Goal: Communication & Community: Ask a question

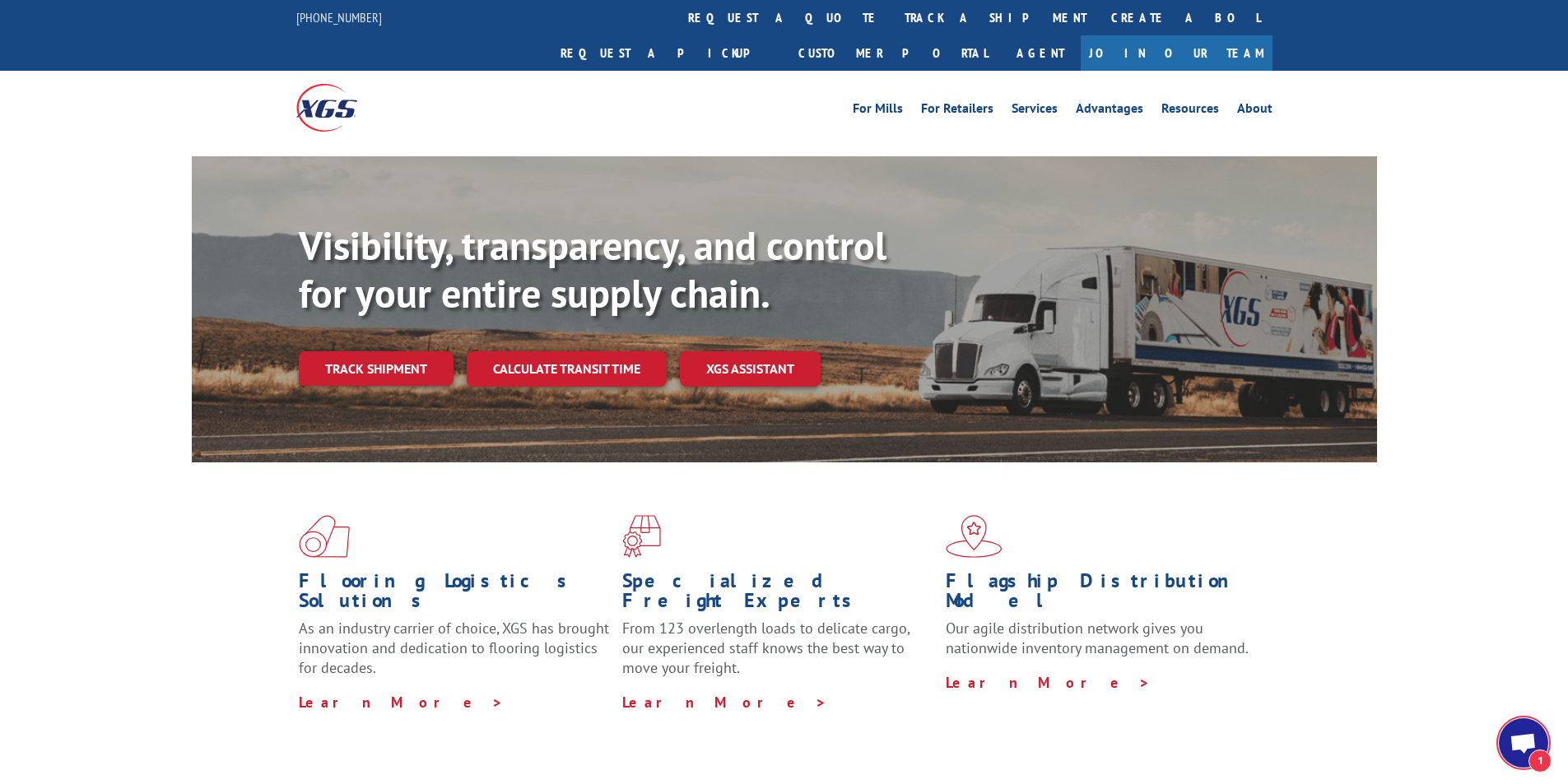
scroll to position [428, 0]
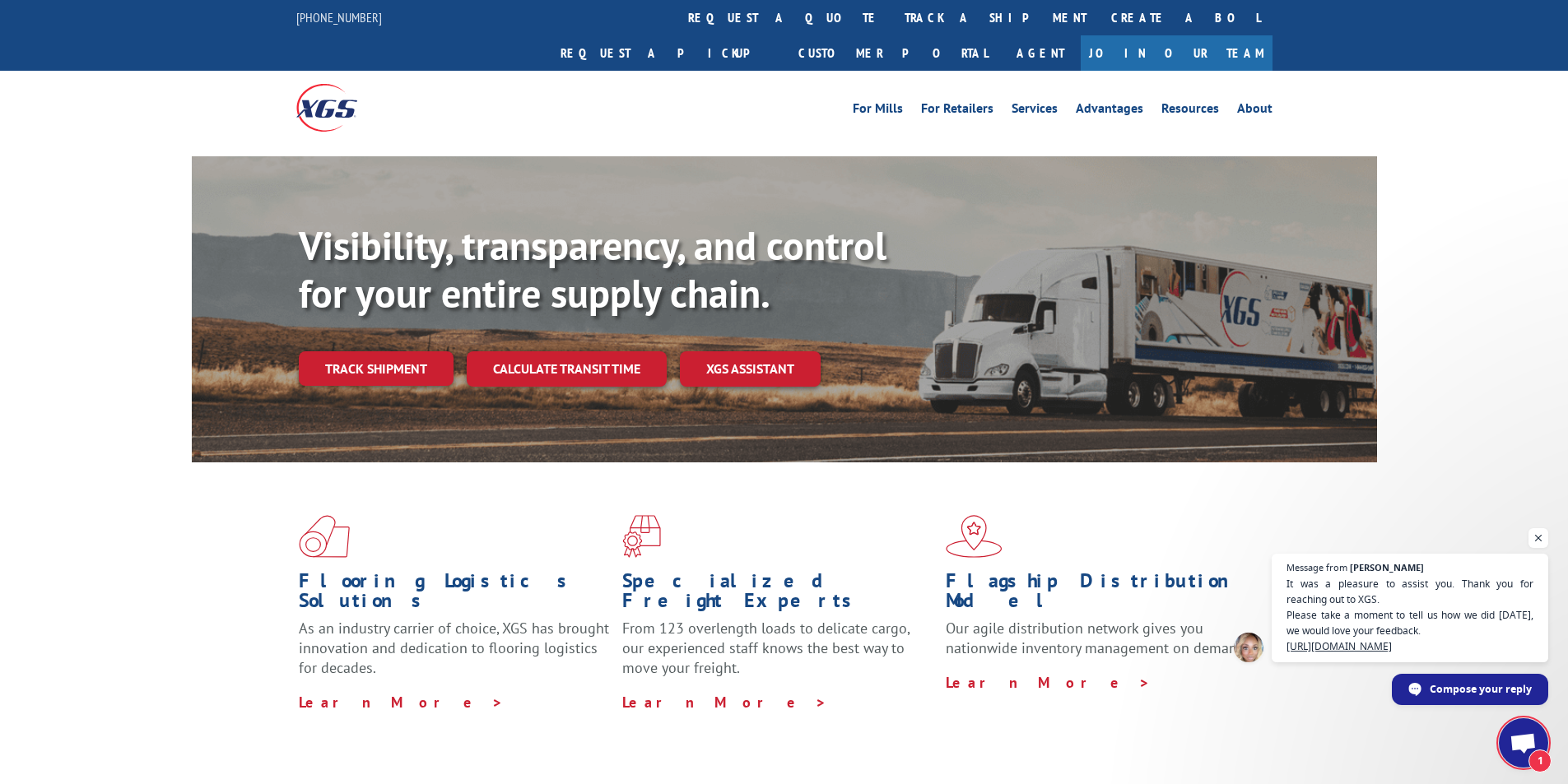
click at [1519, 738] on span "Open chat" at bounding box center [1523, 744] width 27 height 23
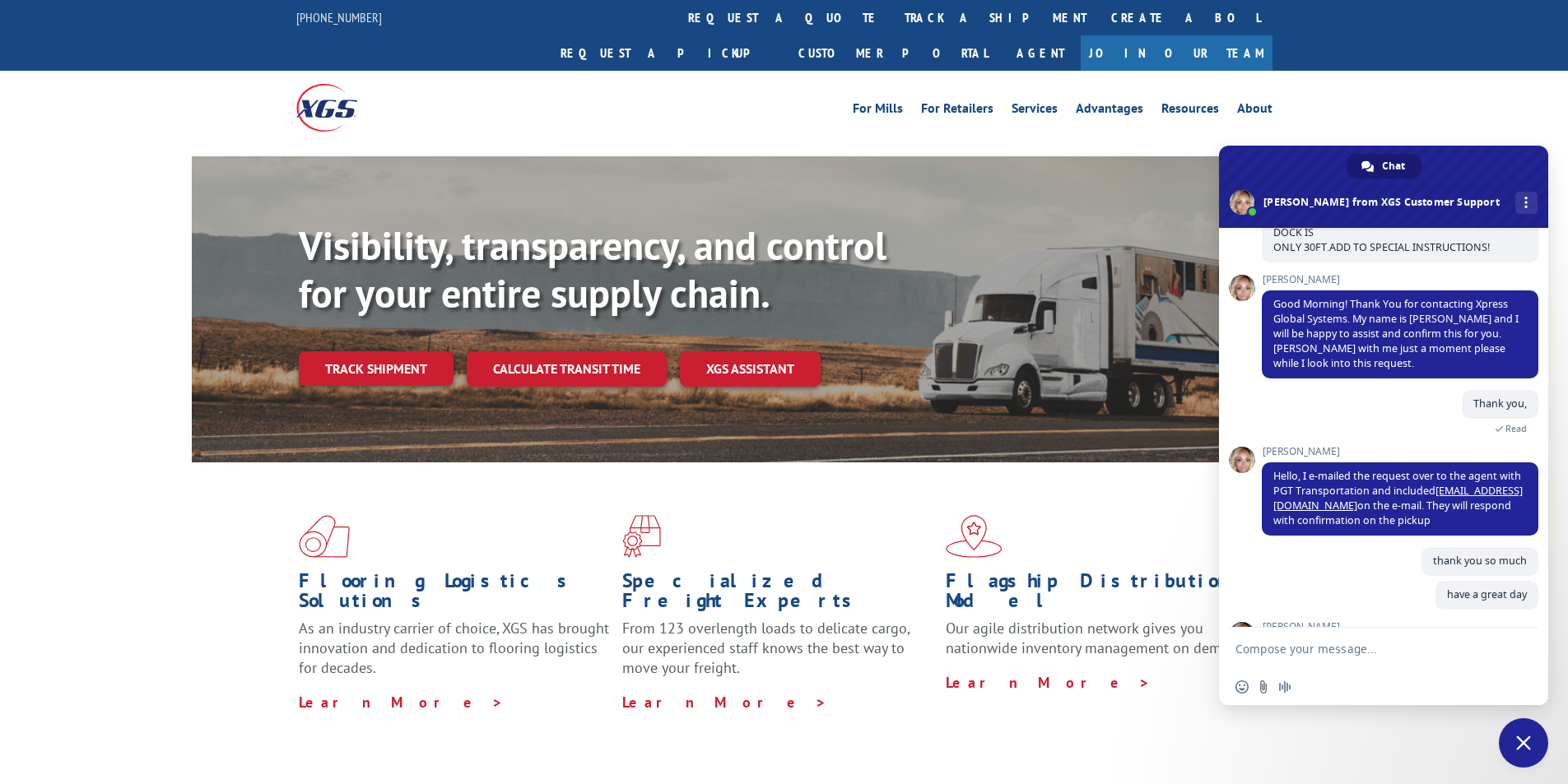
scroll to position [593, 0]
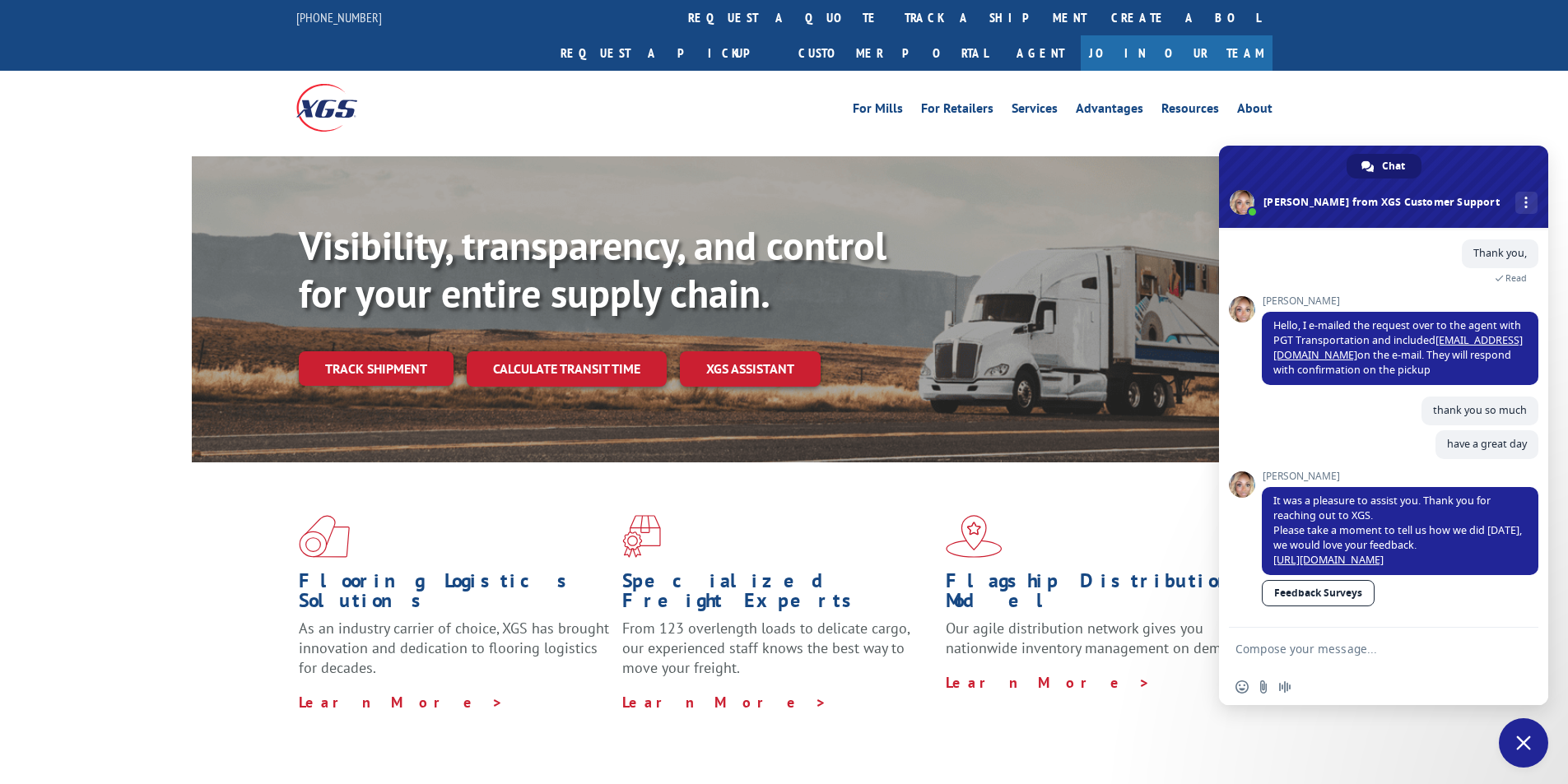
click at [1359, 652] on textarea "Compose your message..." at bounding box center [1367, 648] width 264 height 42
click at [1364, 649] on textarea "Compose your message..." at bounding box center [1367, 648] width 264 height 42
paste textarea "Hello My name is [PERSON_NAME] from Tforce Worldwide [PHONE_NUMBER] Email [EMAI…"
type textarea "Hello My name is [PERSON_NAME] from Tforce Worldwide [PHONE_NUMBER] Email [EMAI…"
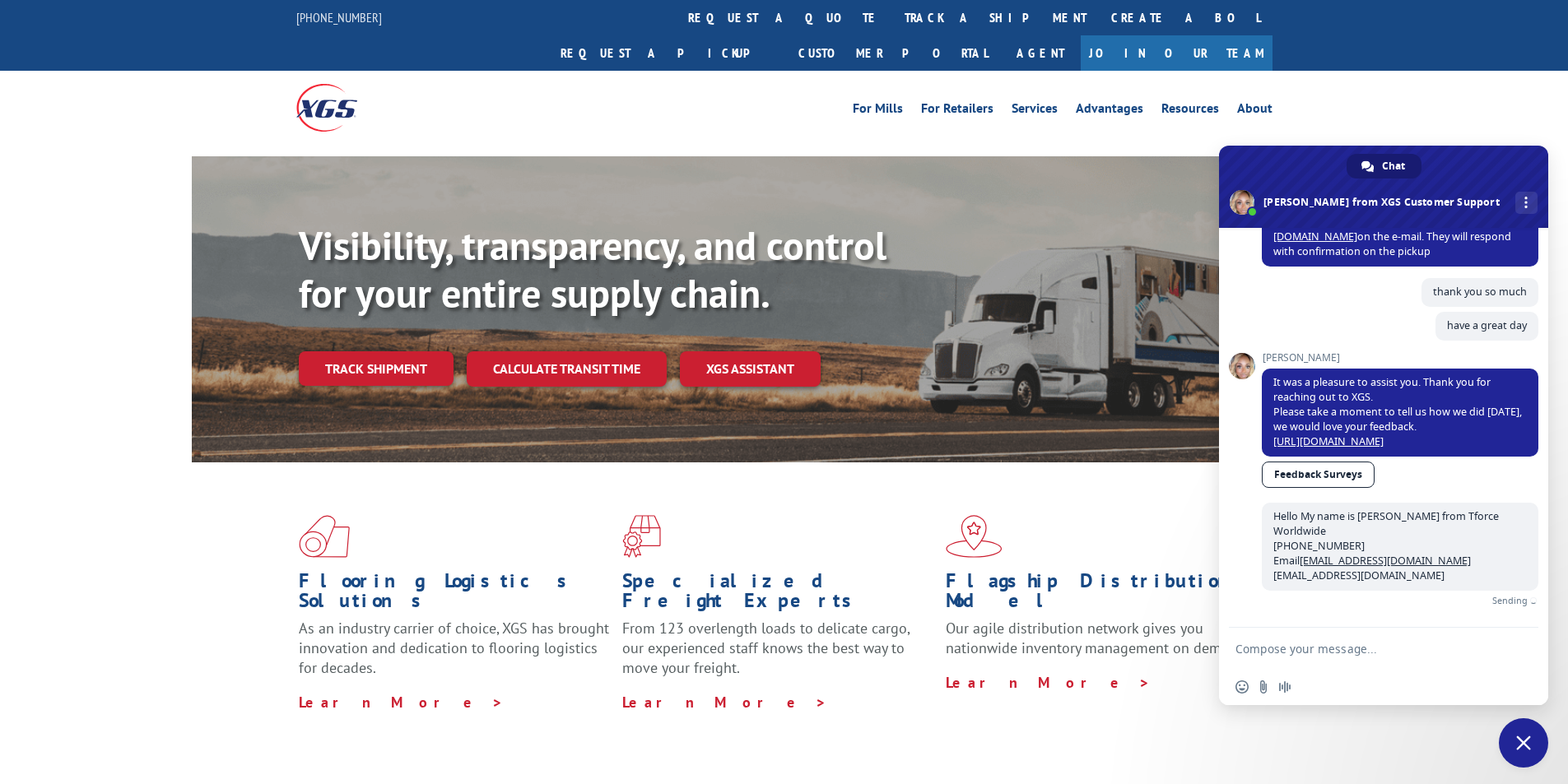
scroll to position [692, 0]
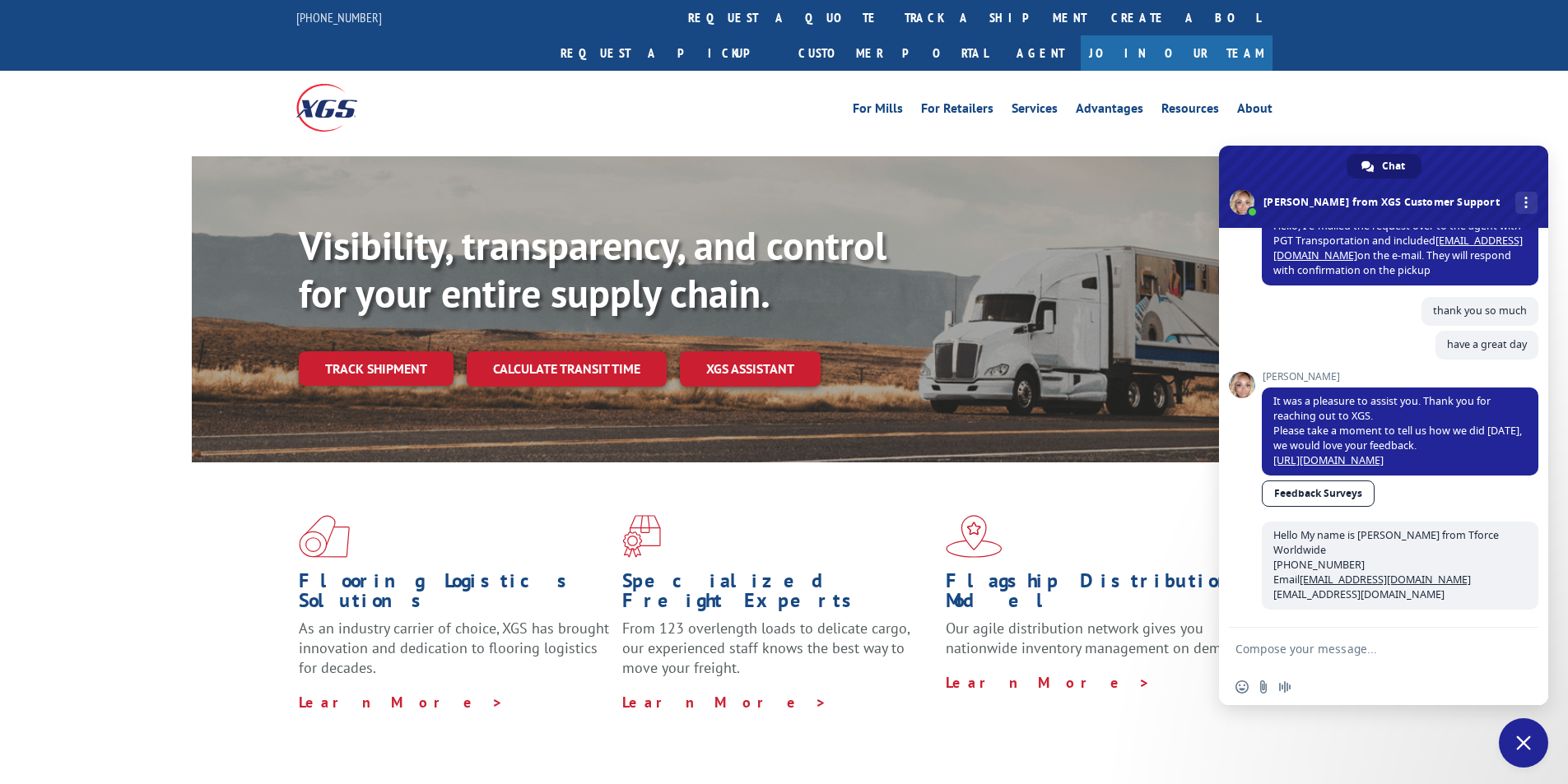
click at [1353, 648] on textarea "Compose your message..." at bounding box center [1367, 648] width 264 height 42
paste textarea "Good morning. I would appreciate an update on the scheduled pickups"
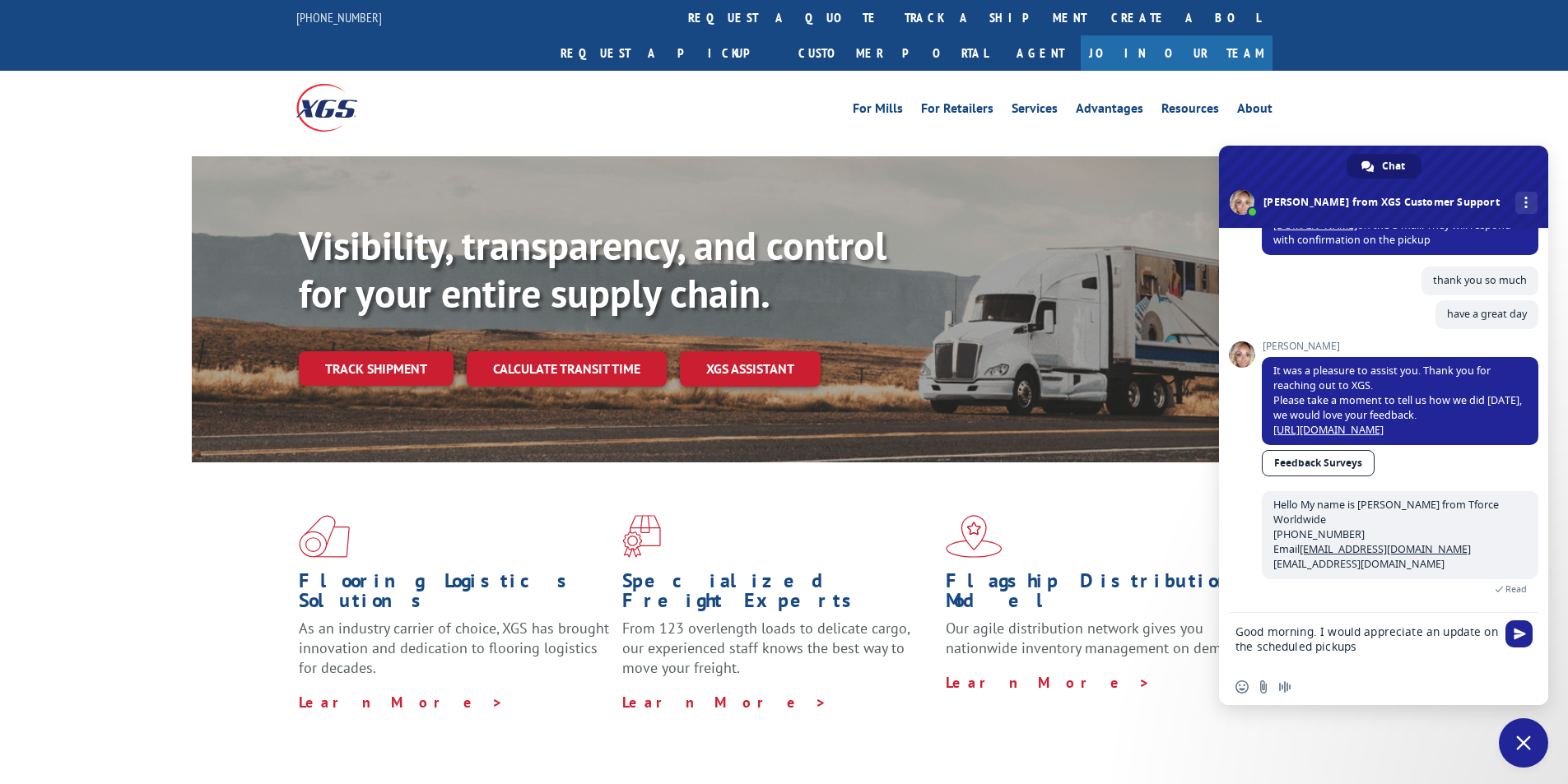
scroll to position [696, 0]
paste textarea "COR99886570"
type textarea "Good morning. I would appreciate an update on the scheduled pickups COR99886570"
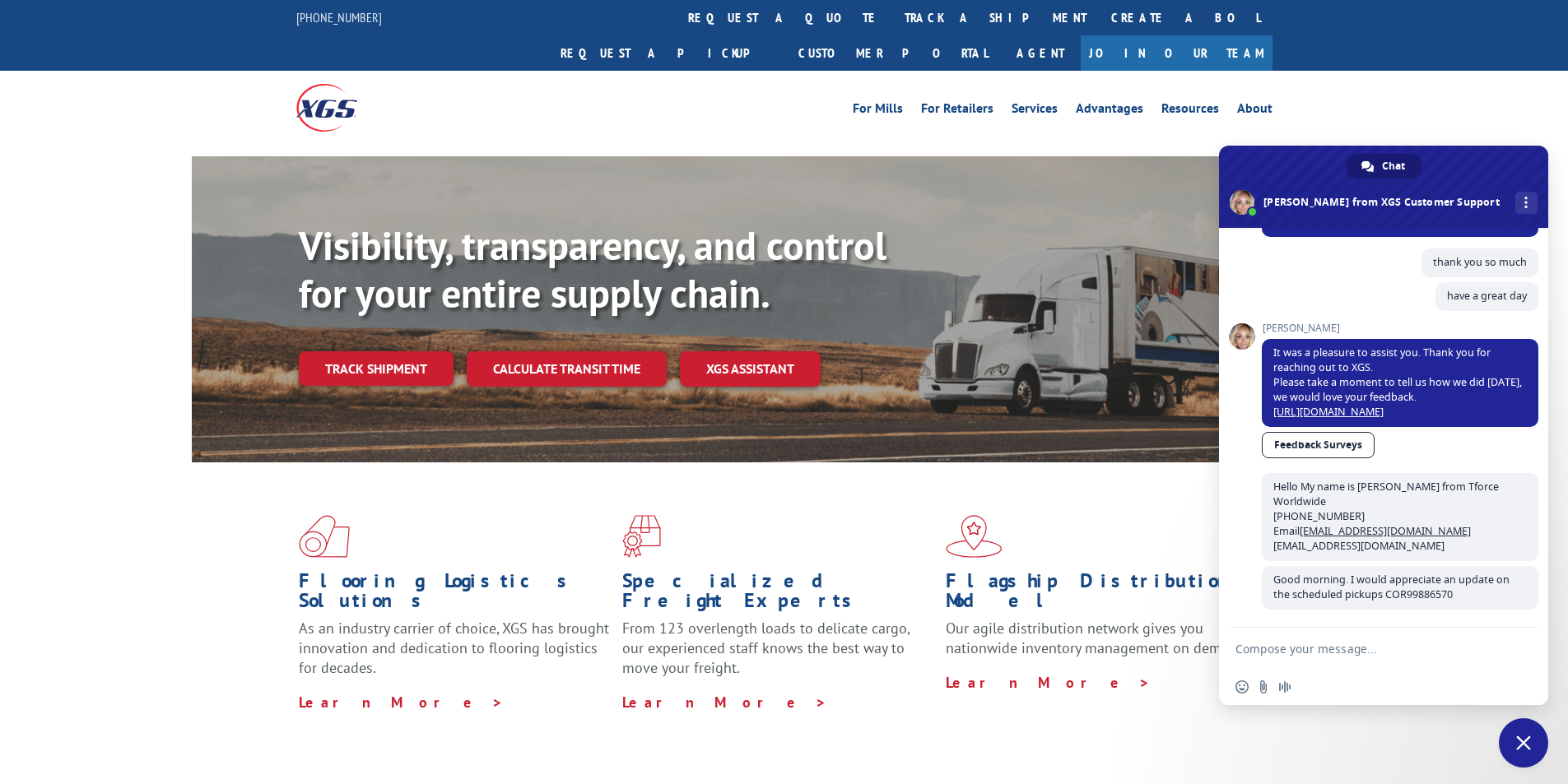
scroll to position [741, 0]
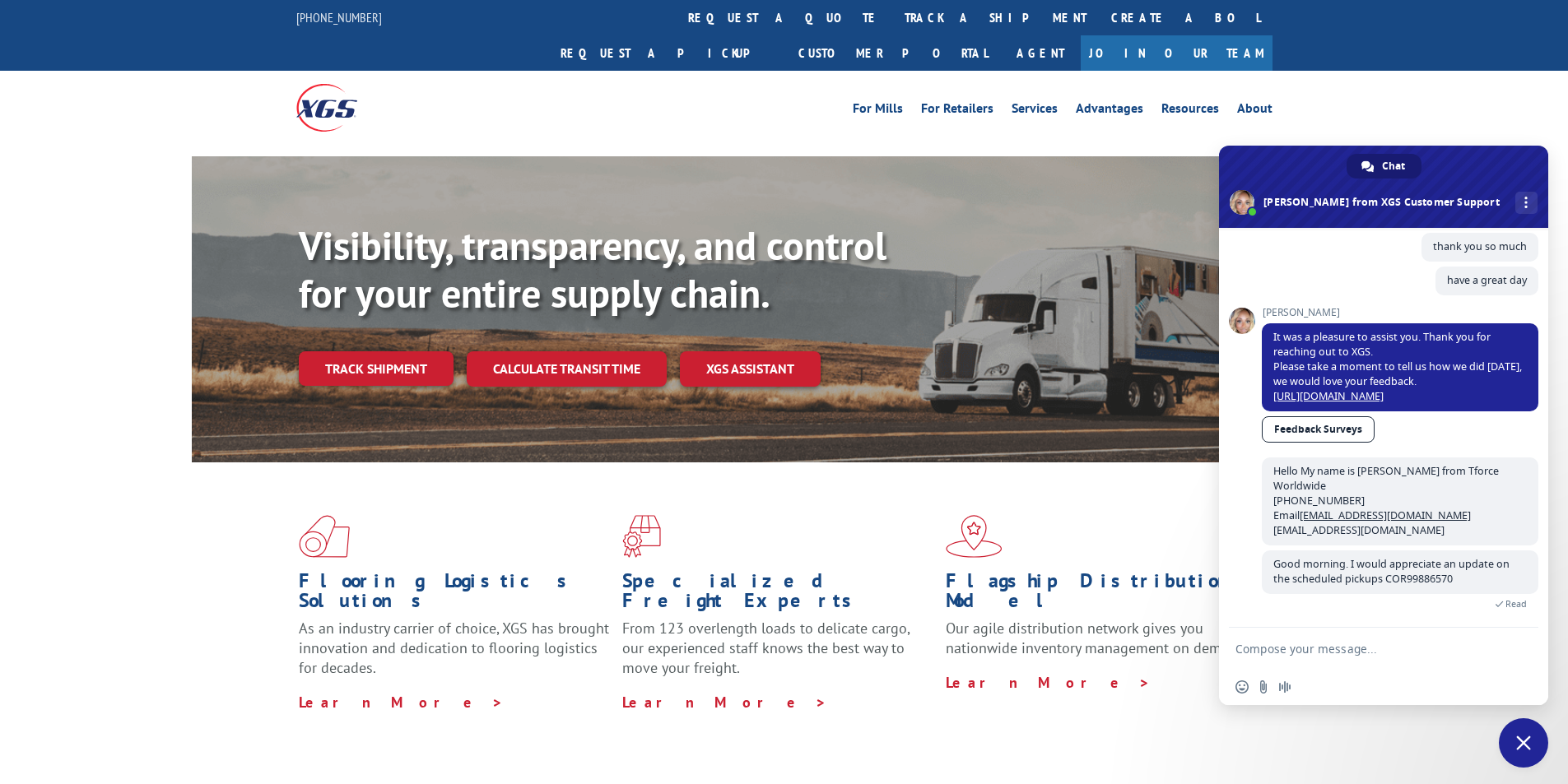
paste textarea "Channel Alloys [STREET_ADDRESS] Contact : [PERSON_NAME] Contact Type: Phone : […"
type textarea "Channel Alloys [STREET_ADDRESS] Contact : [PERSON_NAME] Contact Type: Phone : […"
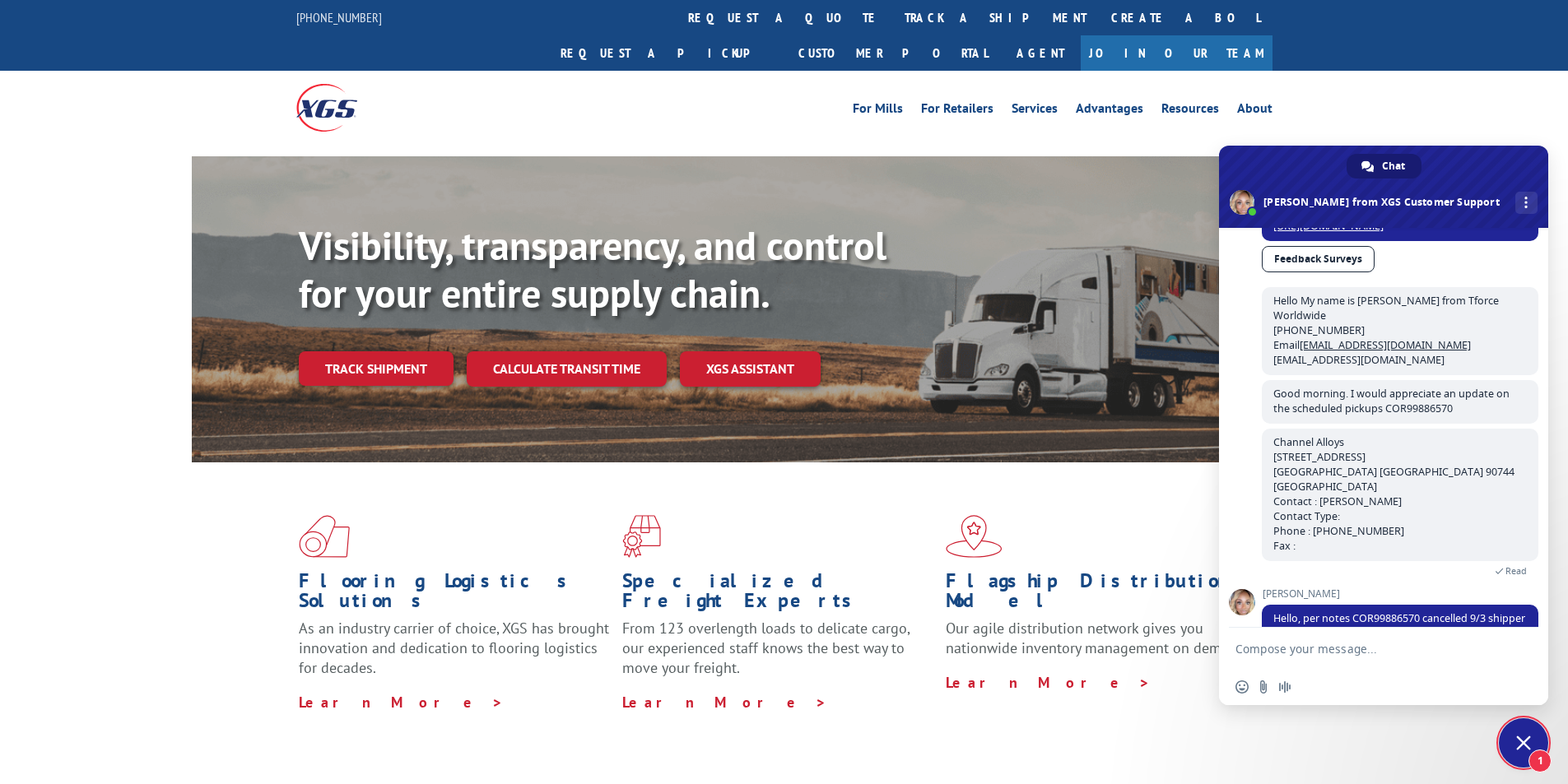
scroll to position [965, 0]
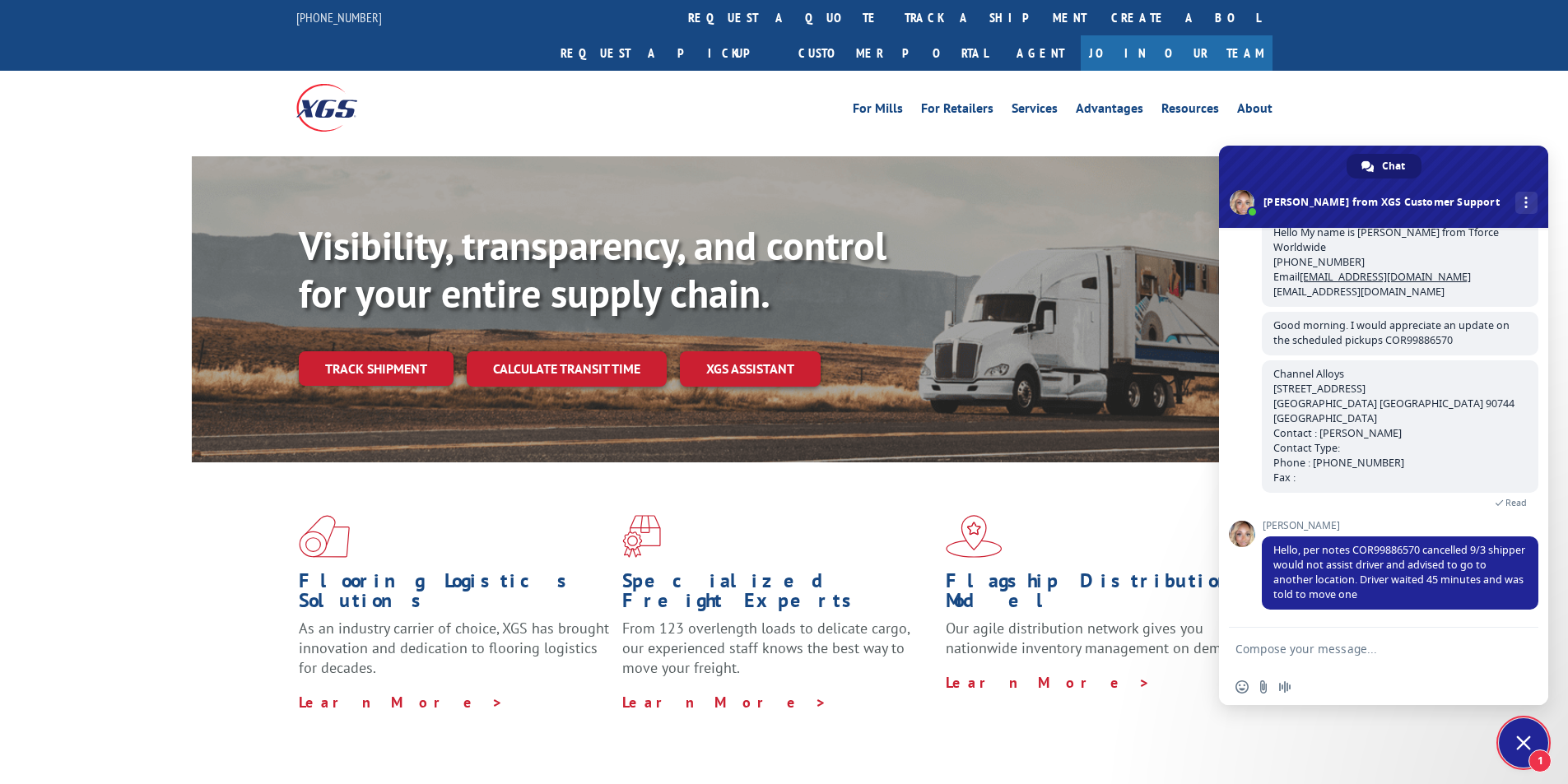
click at [1406, 654] on textarea "Compose your message..." at bounding box center [1367, 648] width 264 height 42
type textarea "thank you [PERSON_NAME]"
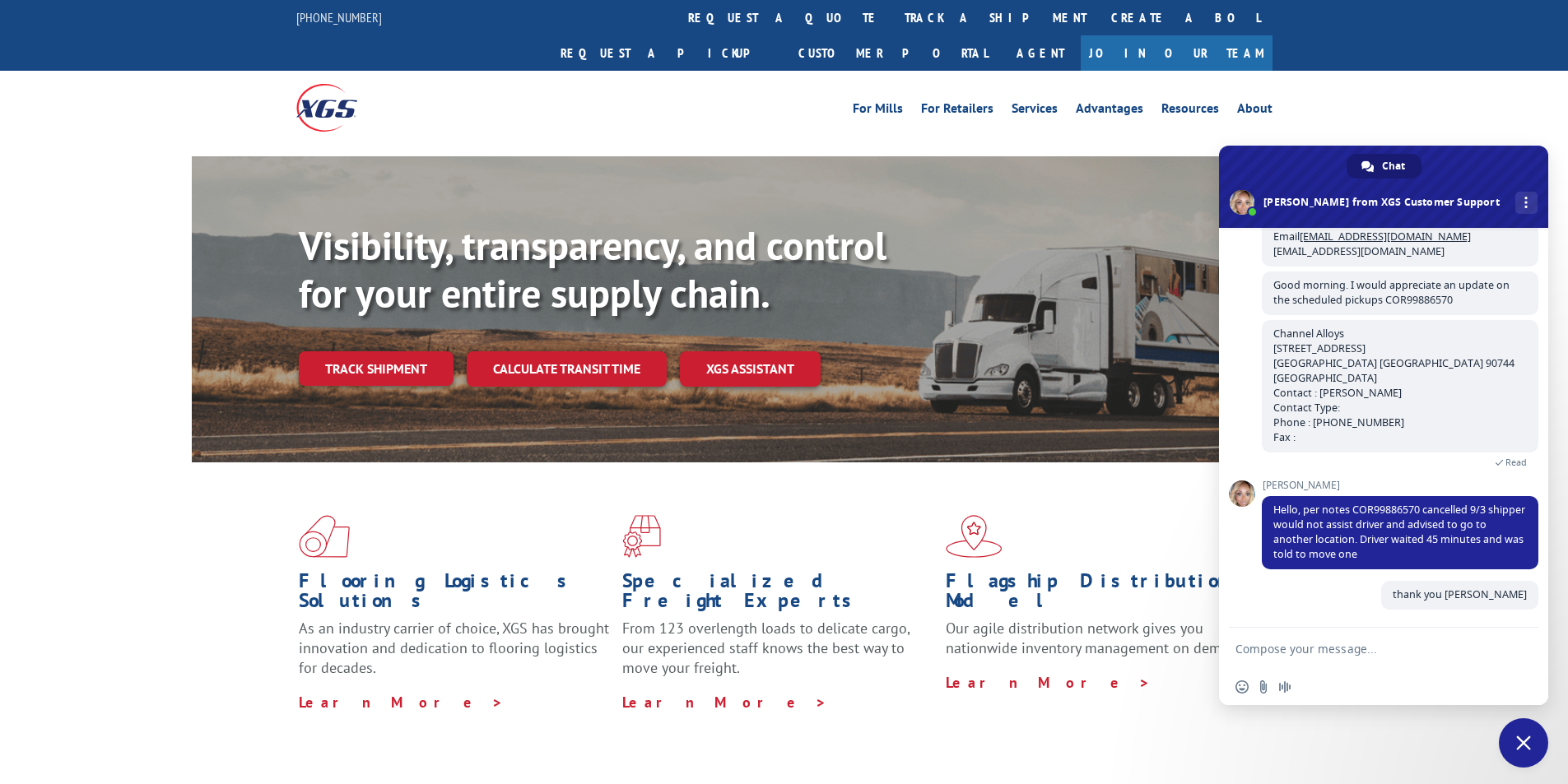
scroll to position [1005, 0]
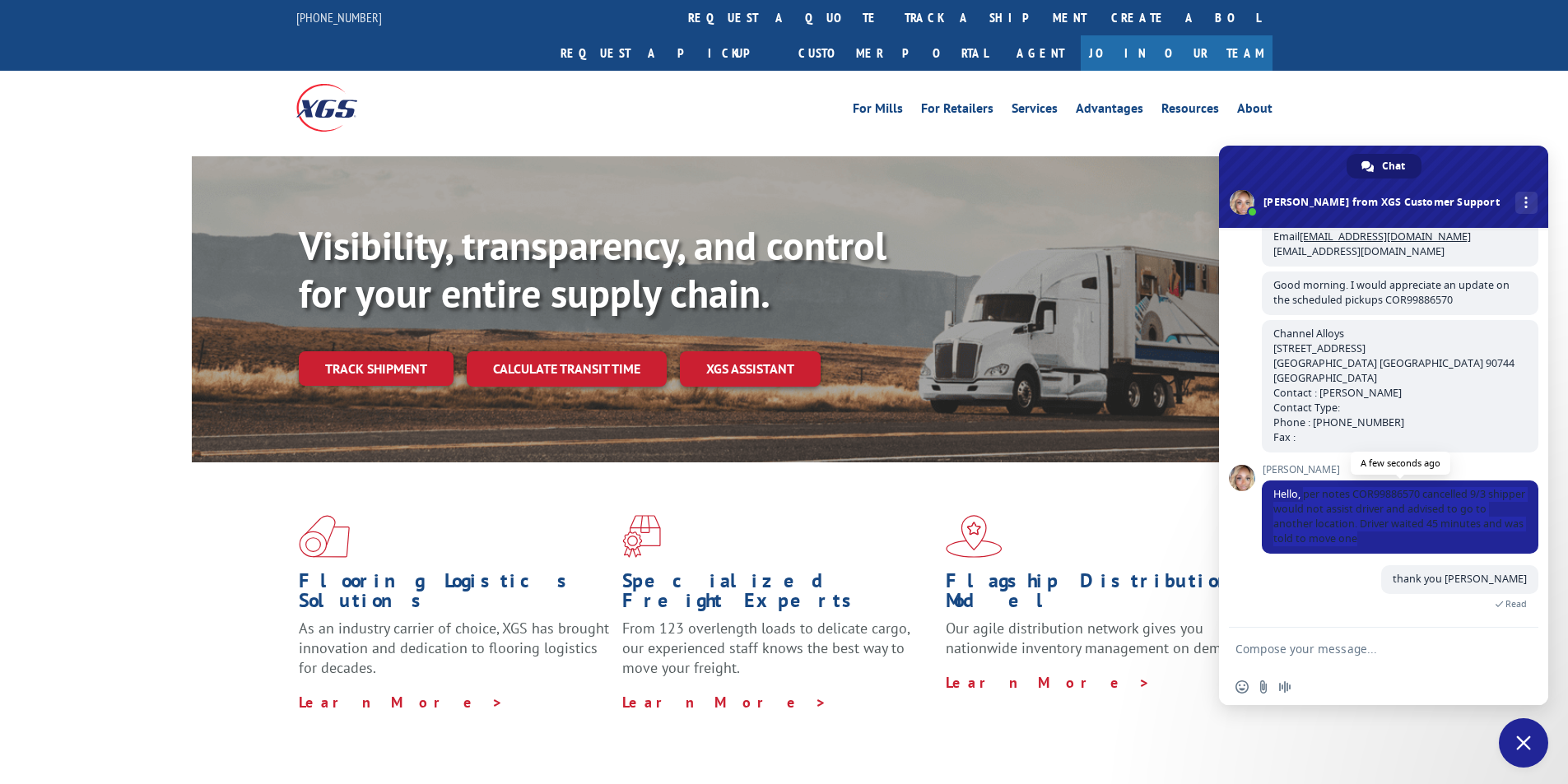
drag, startPoint x: 1303, startPoint y: 495, endPoint x: 1421, endPoint y: 538, distance: 125.6
click at [1421, 538] on span "Hello, per notes COR99886570 cancelled 9/3 shipper would not assist driver and …" at bounding box center [1400, 517] width 276 height 73
copy span "per notes COR99886570 cancelled 9/3 shipper would not assist driver and advised…"
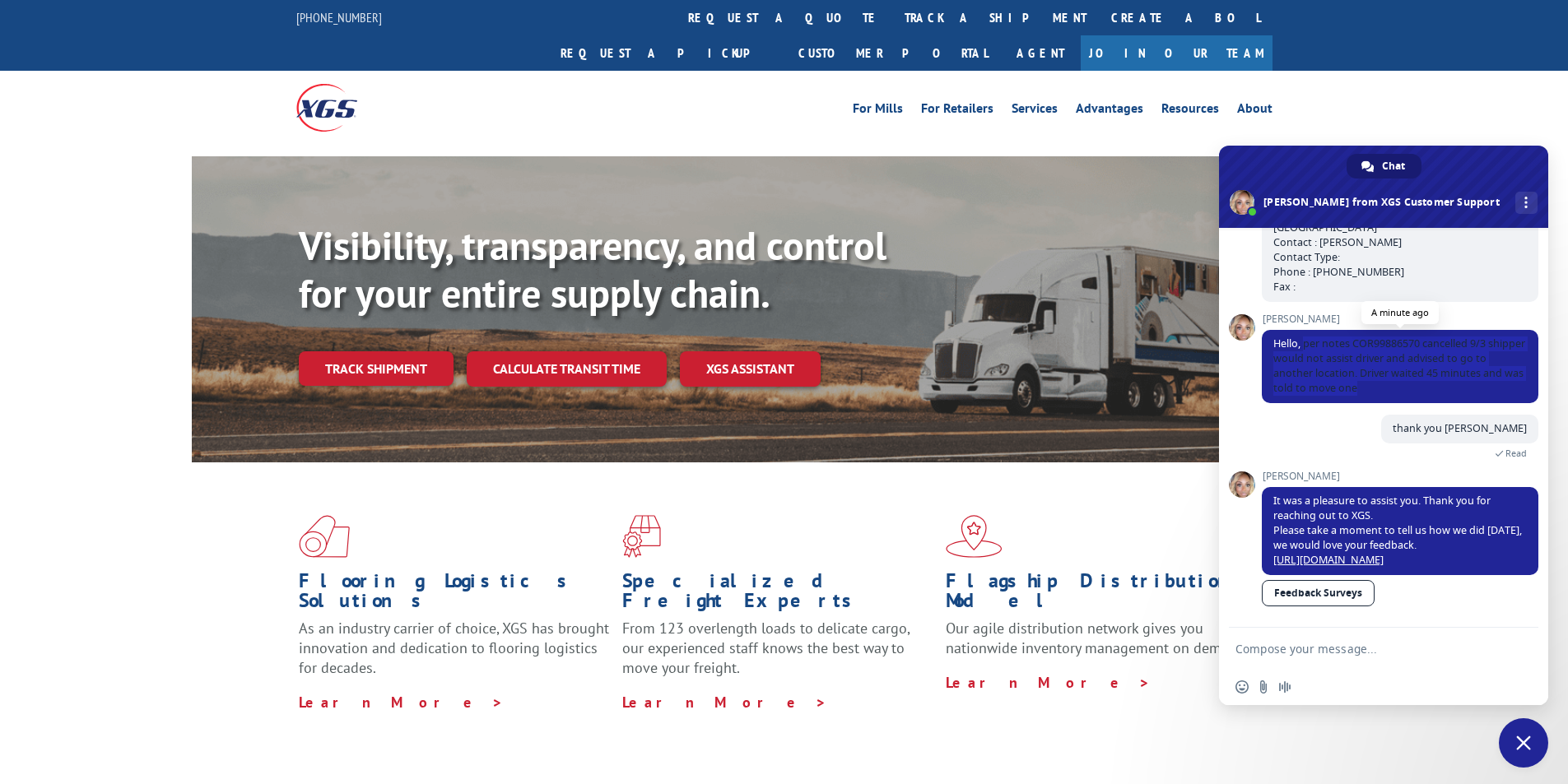
click at [1324, 353] on span "Hello, per notes COR99886570 cancelled 9/3 shipper would not assist driver and …" at bounding box center [1398, 365] width 252 height 58
drag, startPoint x: 1303, startPoint y: 329, endPoint x: 1439, endPoint y: 372, distance: 142.6
click at [1439, 372] on span "Hello, per notes COR99886570 cancelled 9/3 shipper would not assist driver and …" at bounding box center [1400, 366] width 276 height 73
copy span "per notes COR99886570 cancelled 9/3 shipper would not assist driver and advised…"
click at [1397, 357] on span "Hello, per notes COR99886570 cancelled 9/3 shipper would not assist driver and …" at bounding box center [1398, 365] width 252 height 58
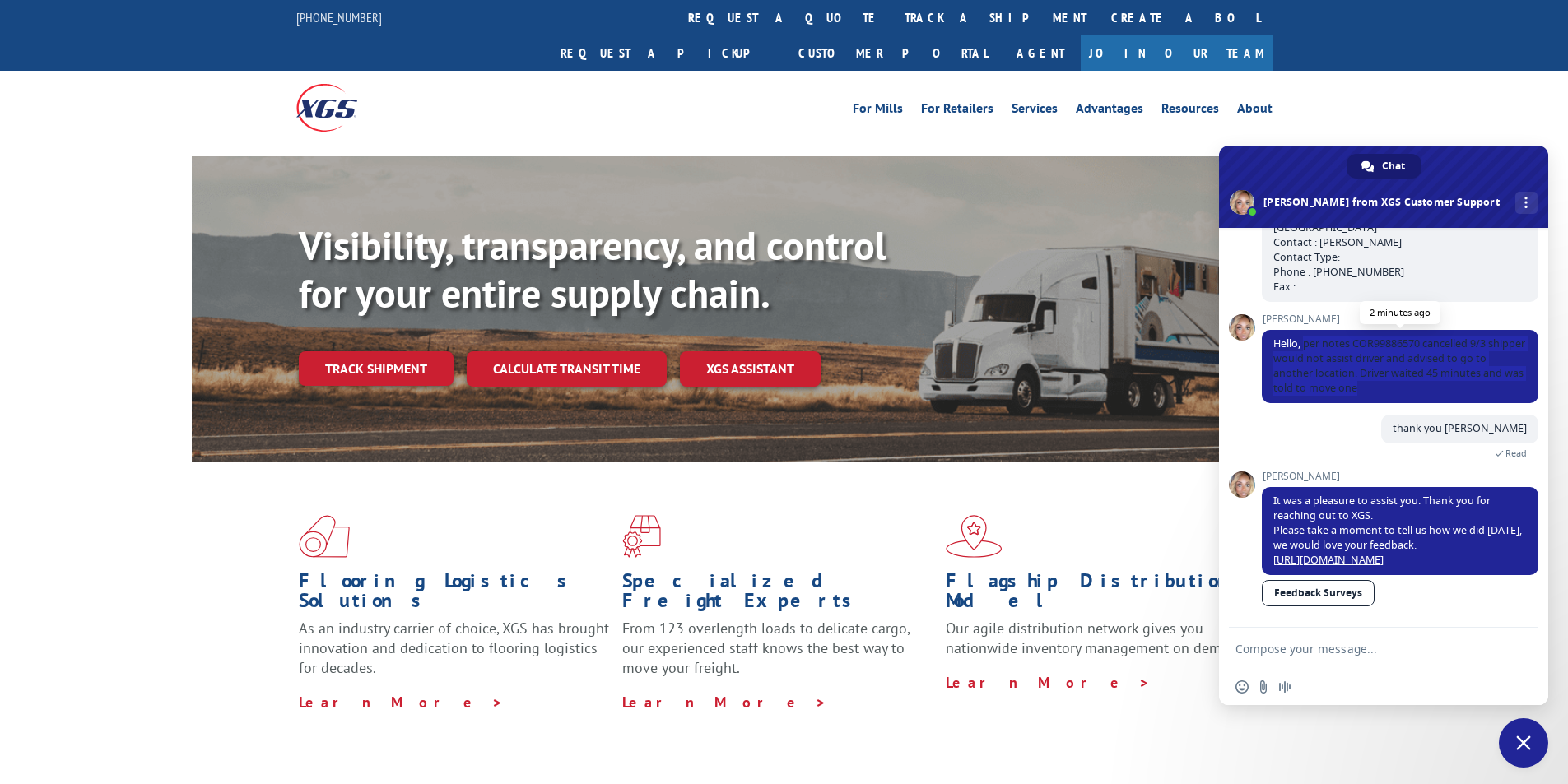
click at [1397, 357] on span "Hello, per notes COR99886570 cancelled 9/3 shipper would not assist driver and …" at bounding box center [1398, 365] width 252 height 58
click at [1403, 642] on textarea "Compose your message..." at bounding box center [1367, 648] width 264 height 42
click at [1522, 748] on span "Close chat" at bounding box center [1523, 742] width 14 height 14
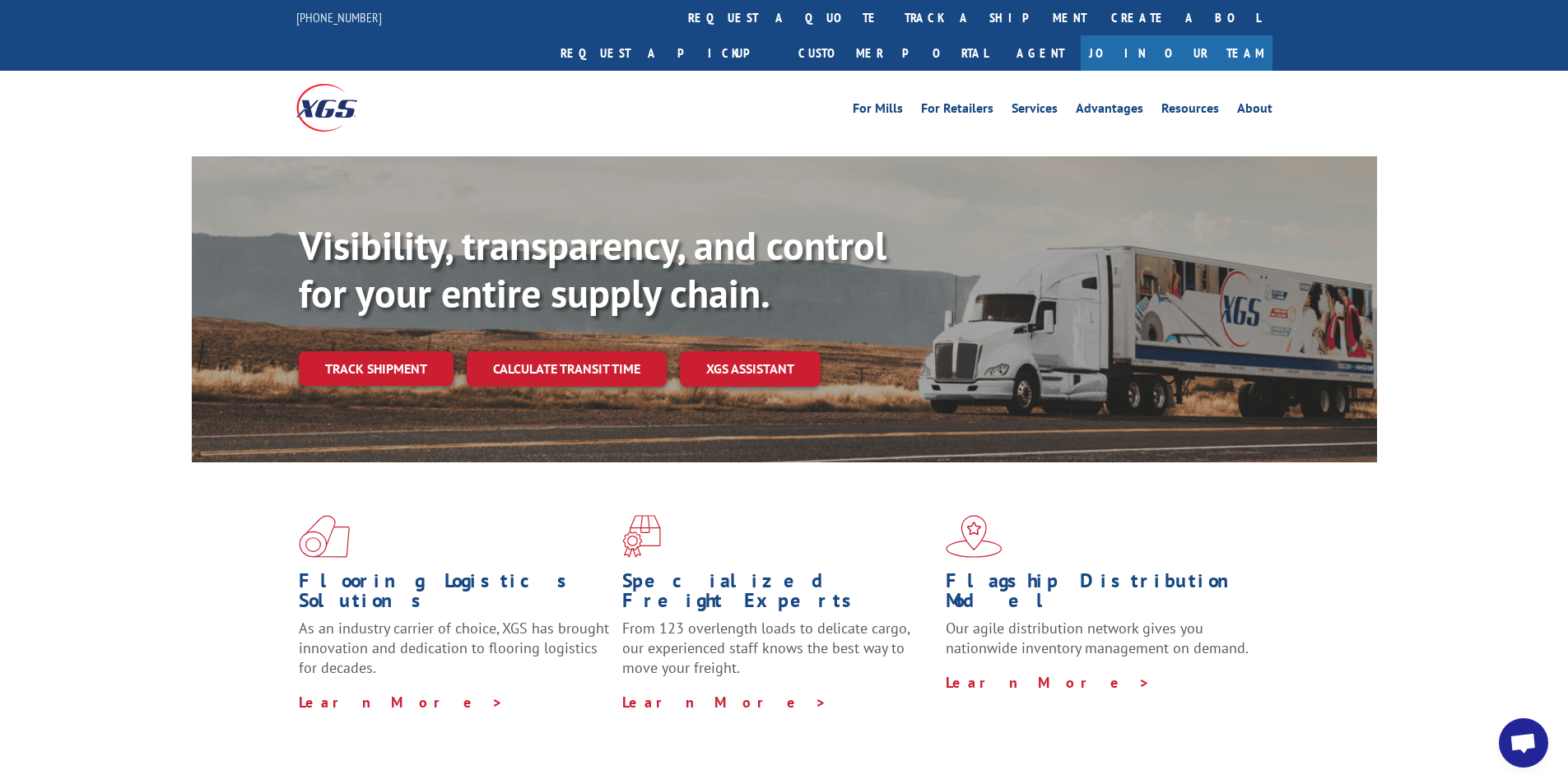
scroll to position [1170, 0]
click at [1517, 737] on span "Open chat" at bounding box center [1523, 744] width 27 height 23
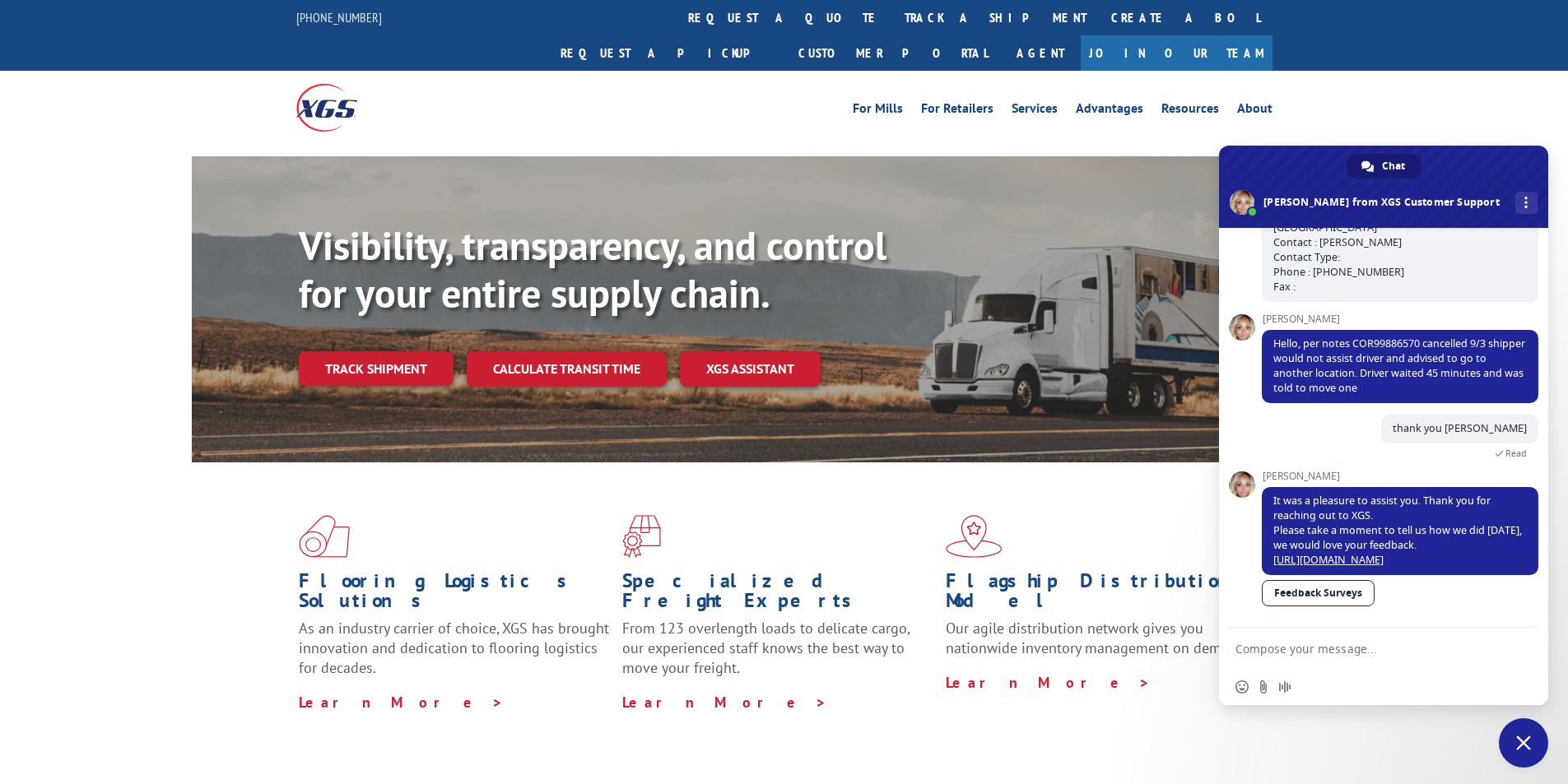
click at [1397, 642] on textarea "Compose your message..." at bounding box center [1367, 648] width 264 height 42
type textarea "Hello ashely"
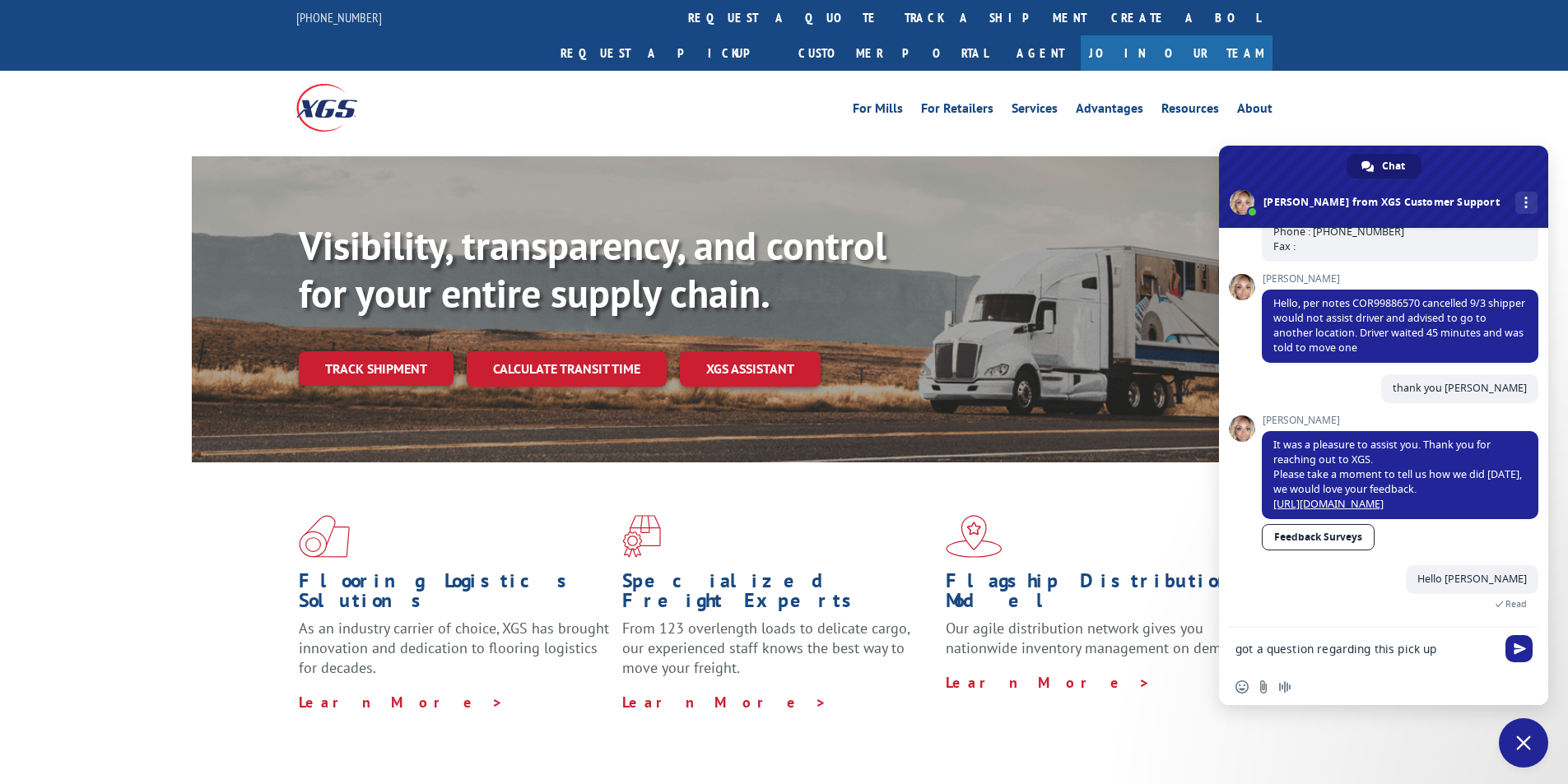
scroll to position [1226, 0]
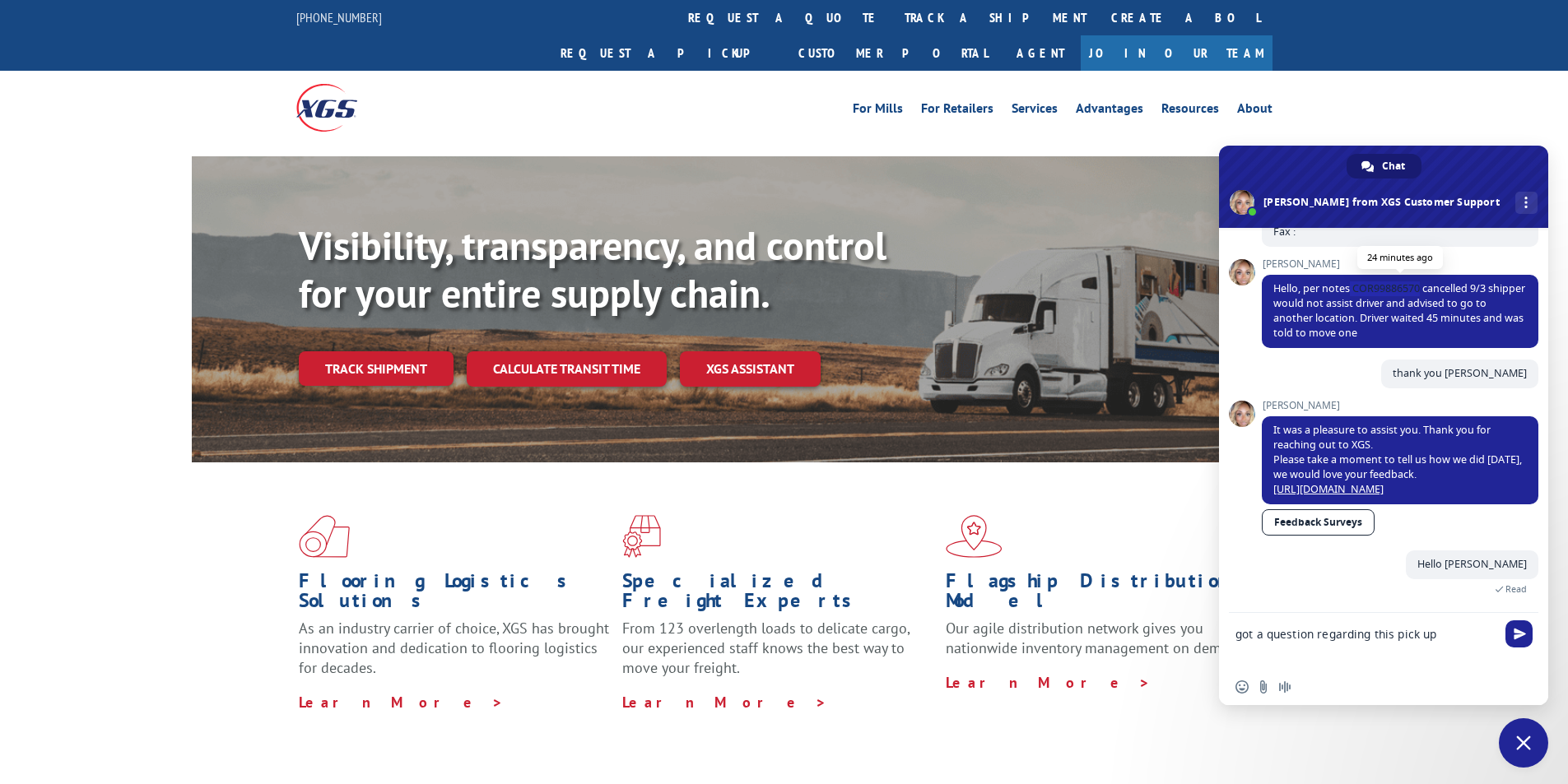
drag, startPoint x: 1351, startPoint y: 275, endPoint x: 1421, endPoint y: 272, distance: 70.1
click at [1421, 281] on span "Hello, per notes COR99886570 cancelled 9/3 shipper would not assist driver and …" at bounding box center [1398, 310] width 252 height 58
copy span "COR99886570"
click at [1449, 632] on textarea "got a question regarding this pick up" at bounding box center [1367, 641] width 264 height 56
paste textarea "COR99886570"
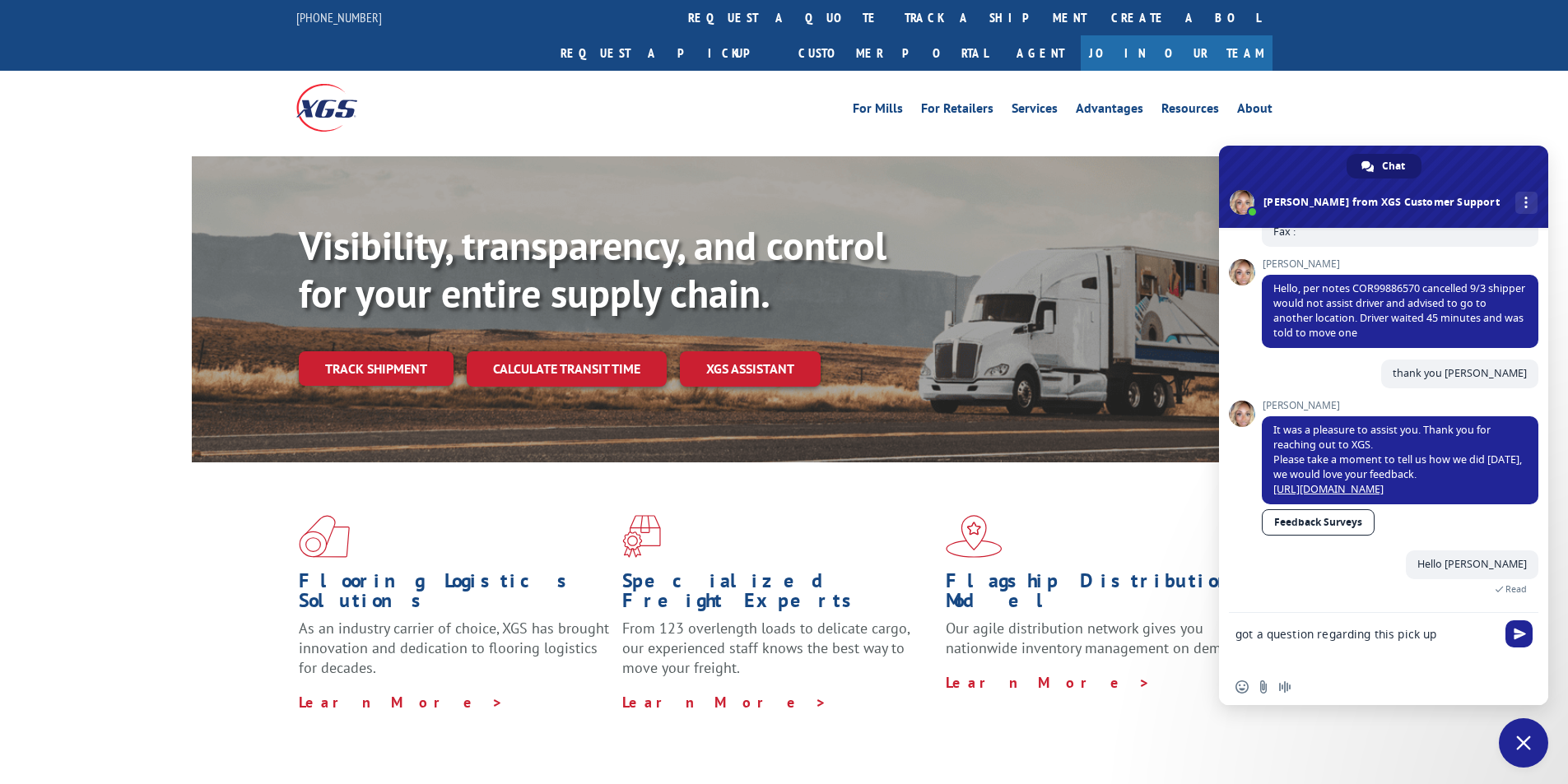
type textarea "got a question regarding this pick up COR99886570"
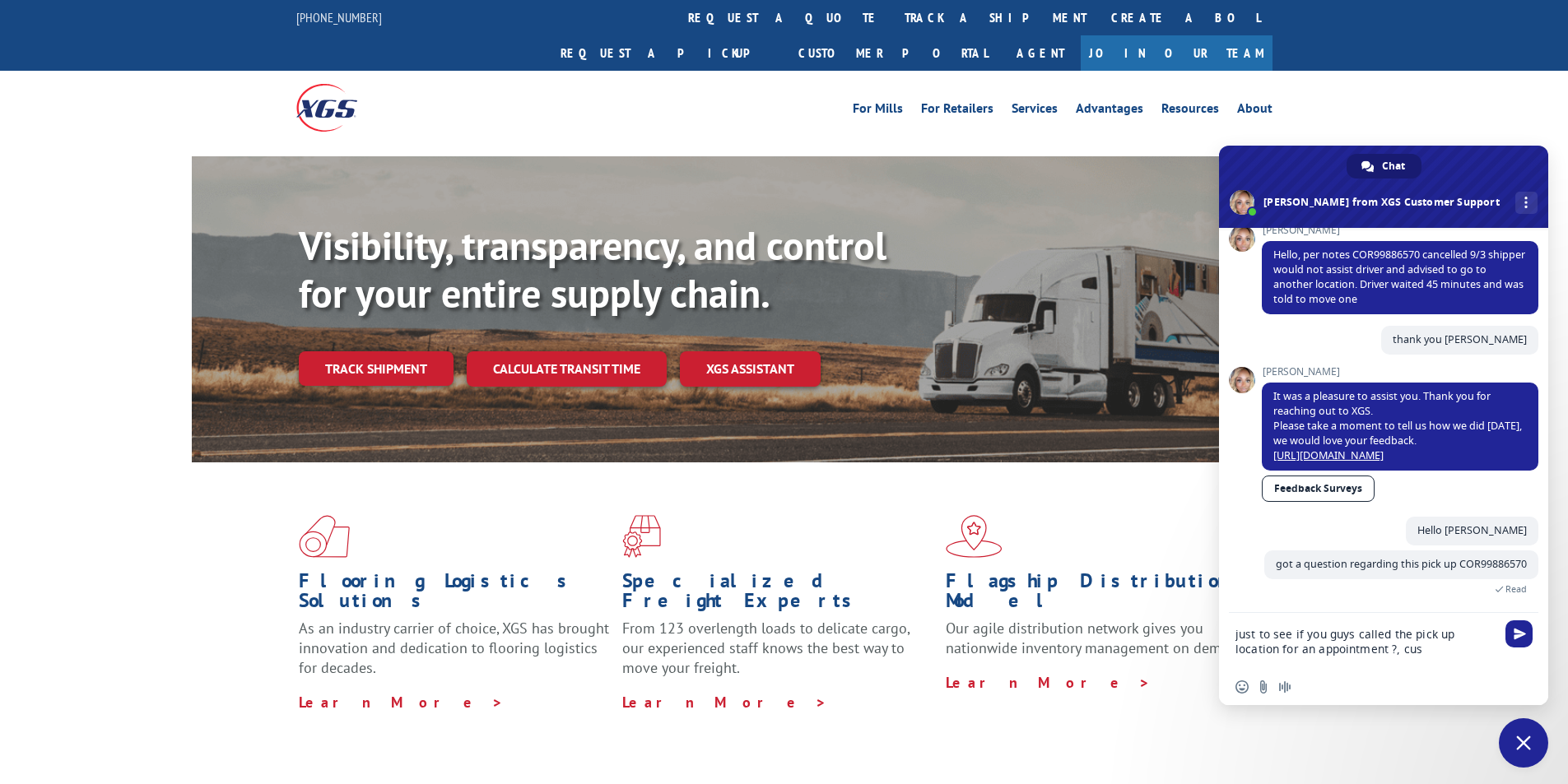
scroll to position [1285, 0]
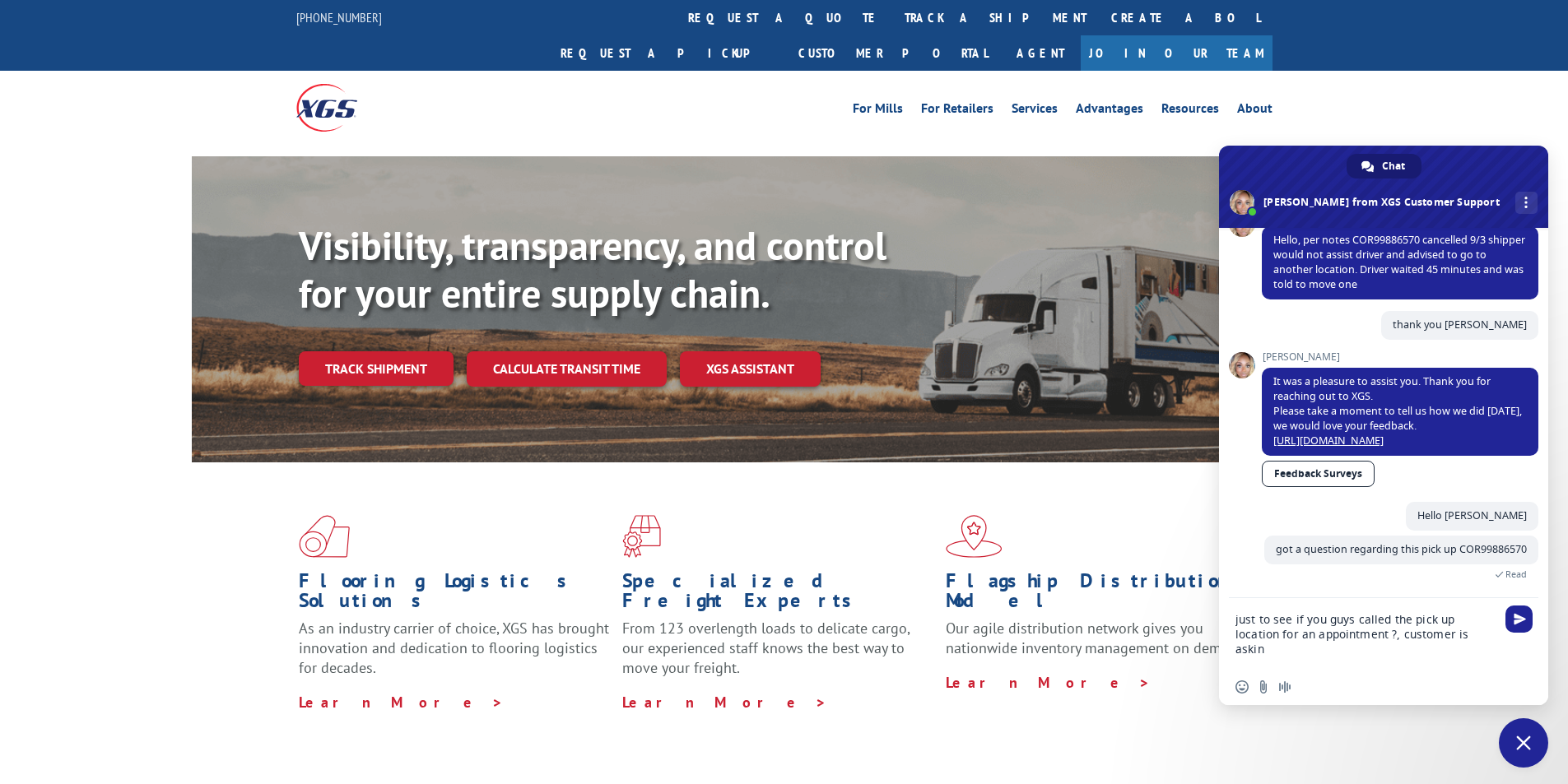
type textarea "just to see if you guys called the pick up location for an appointment ?, custo…"
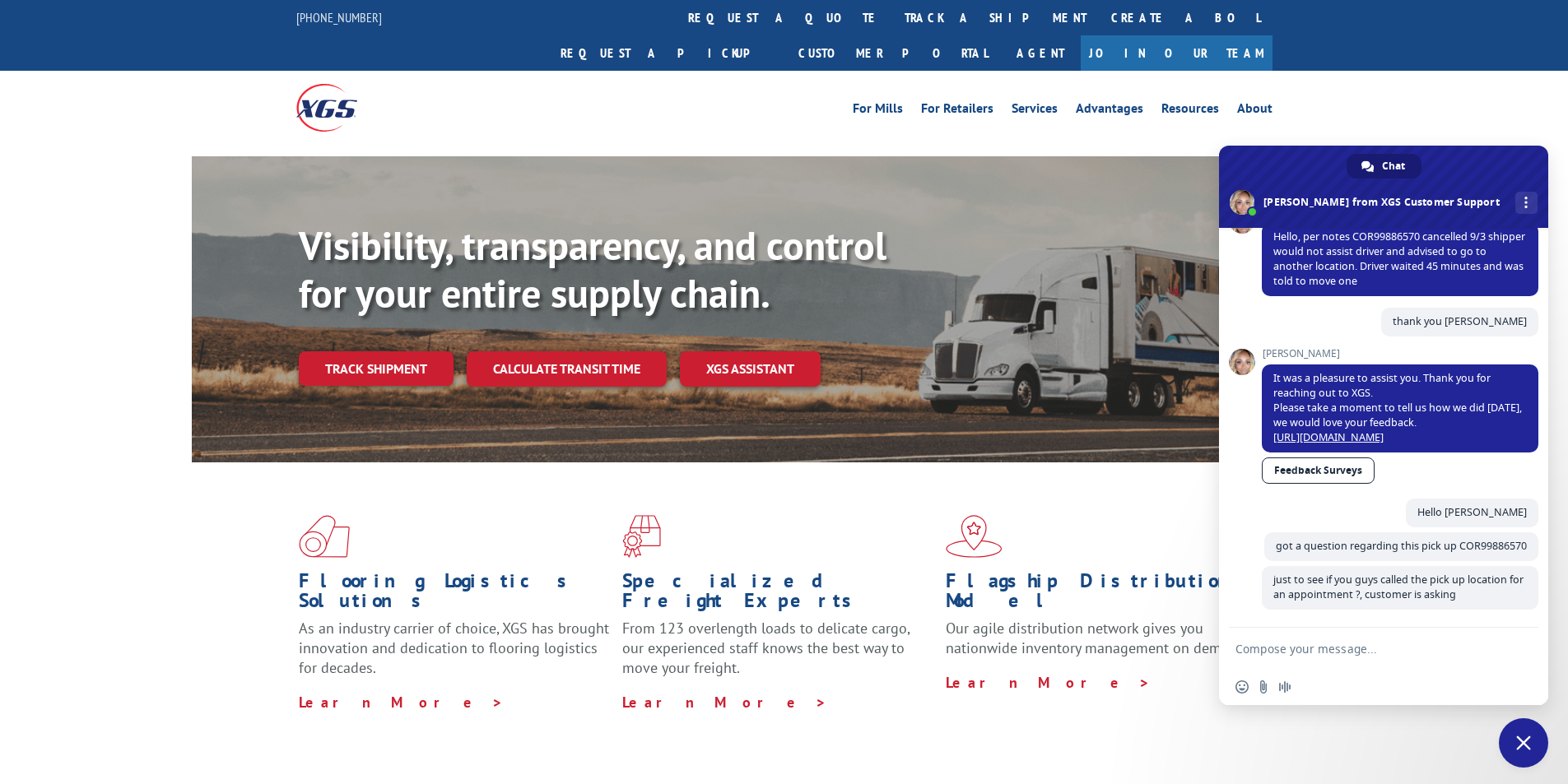
scroll to position [1308, 0]
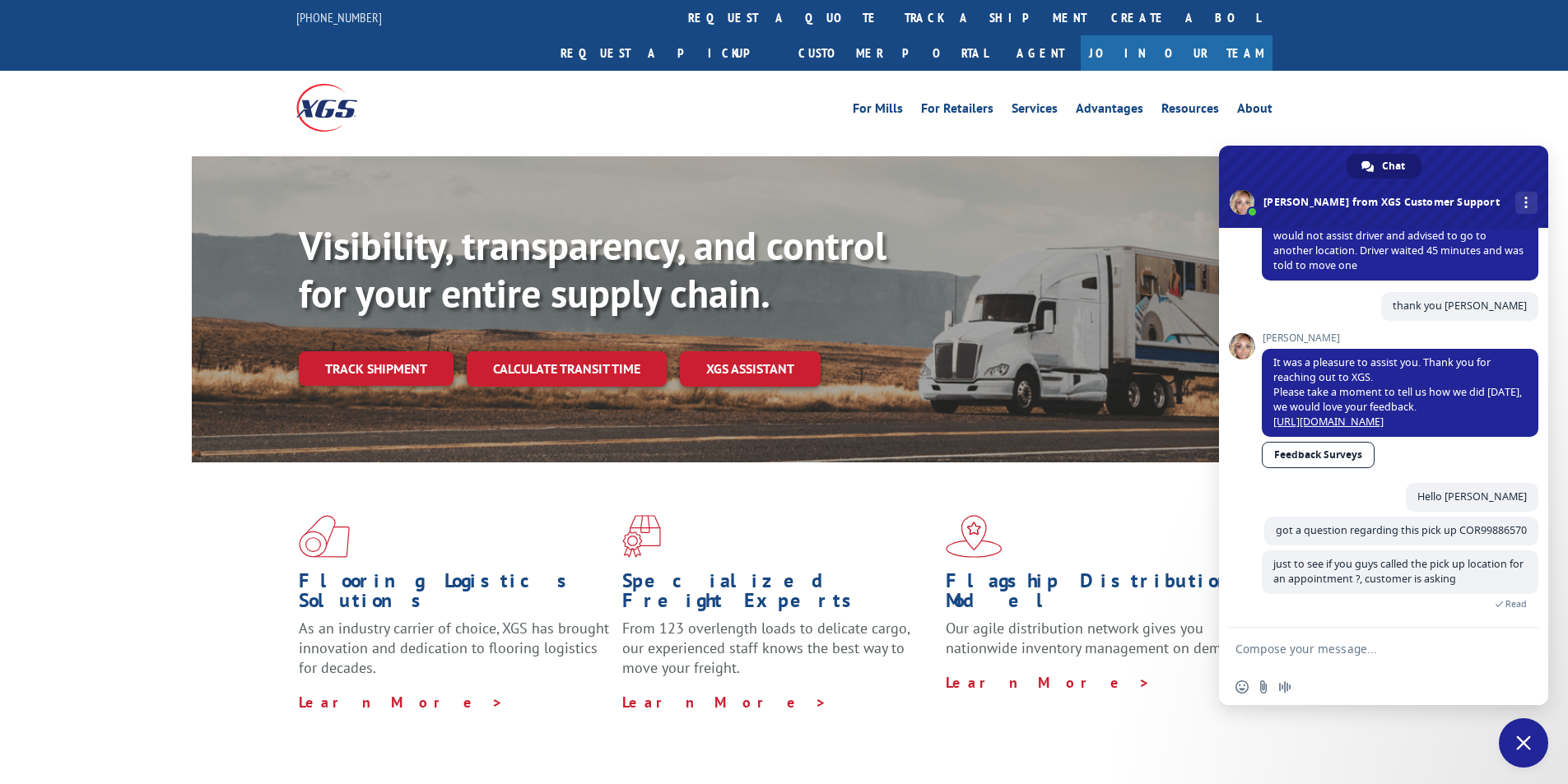
click at [1400, 643] on textarea "Compose your message..." at bounding box center [1367, 648] width 264 height 42
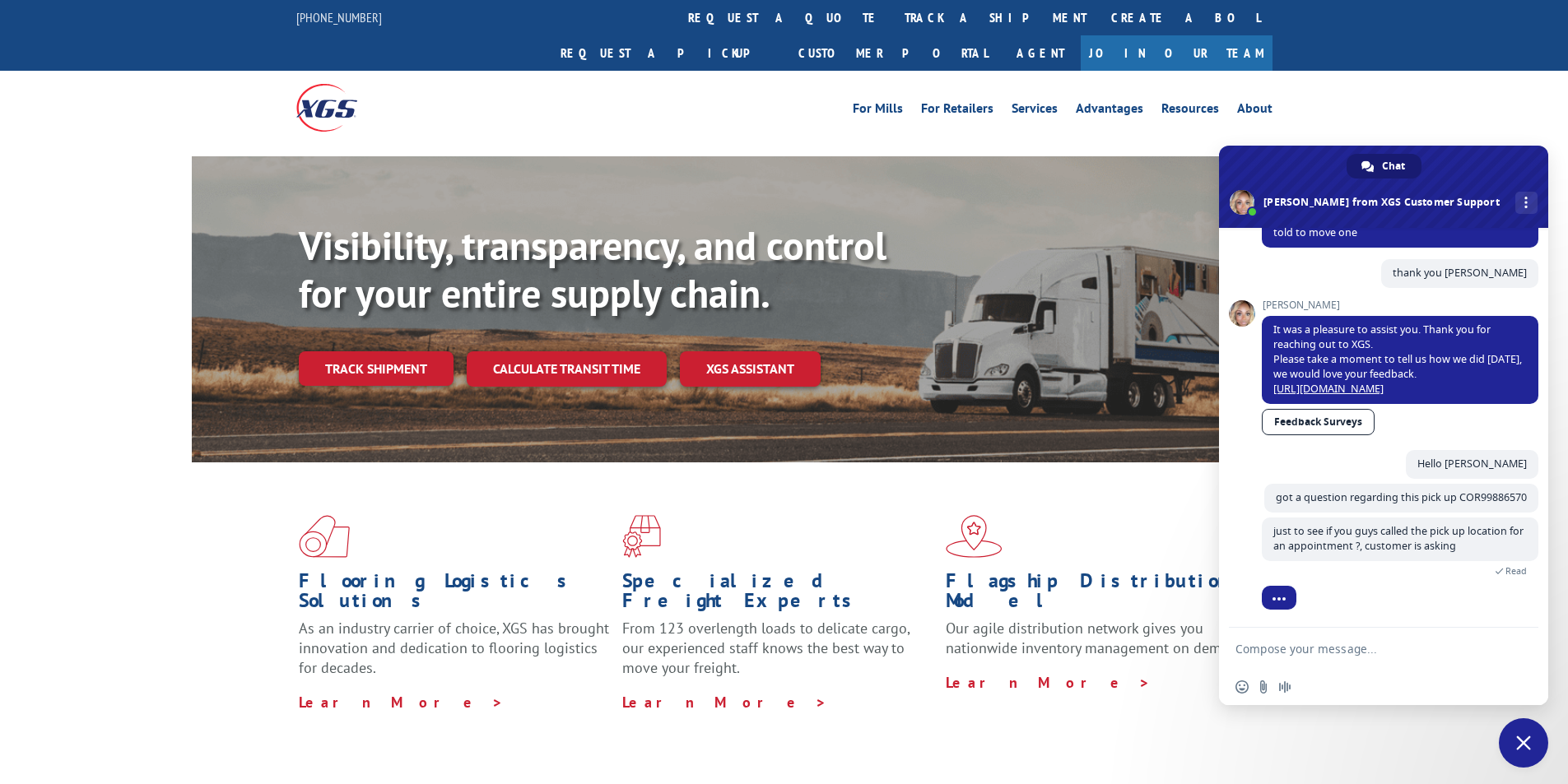
scroll to position [1394, 0]
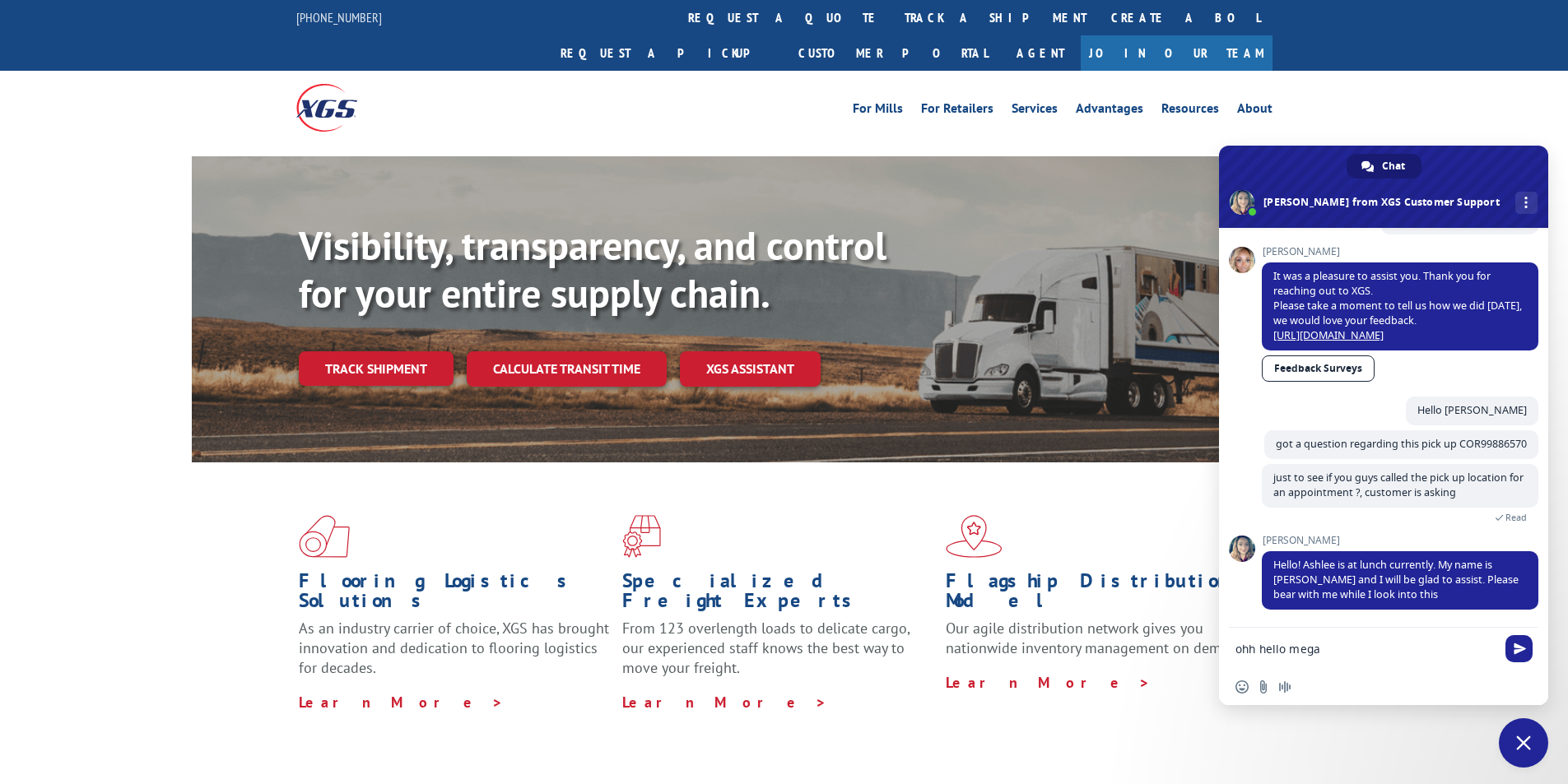
type textarea "ohh hello megan"
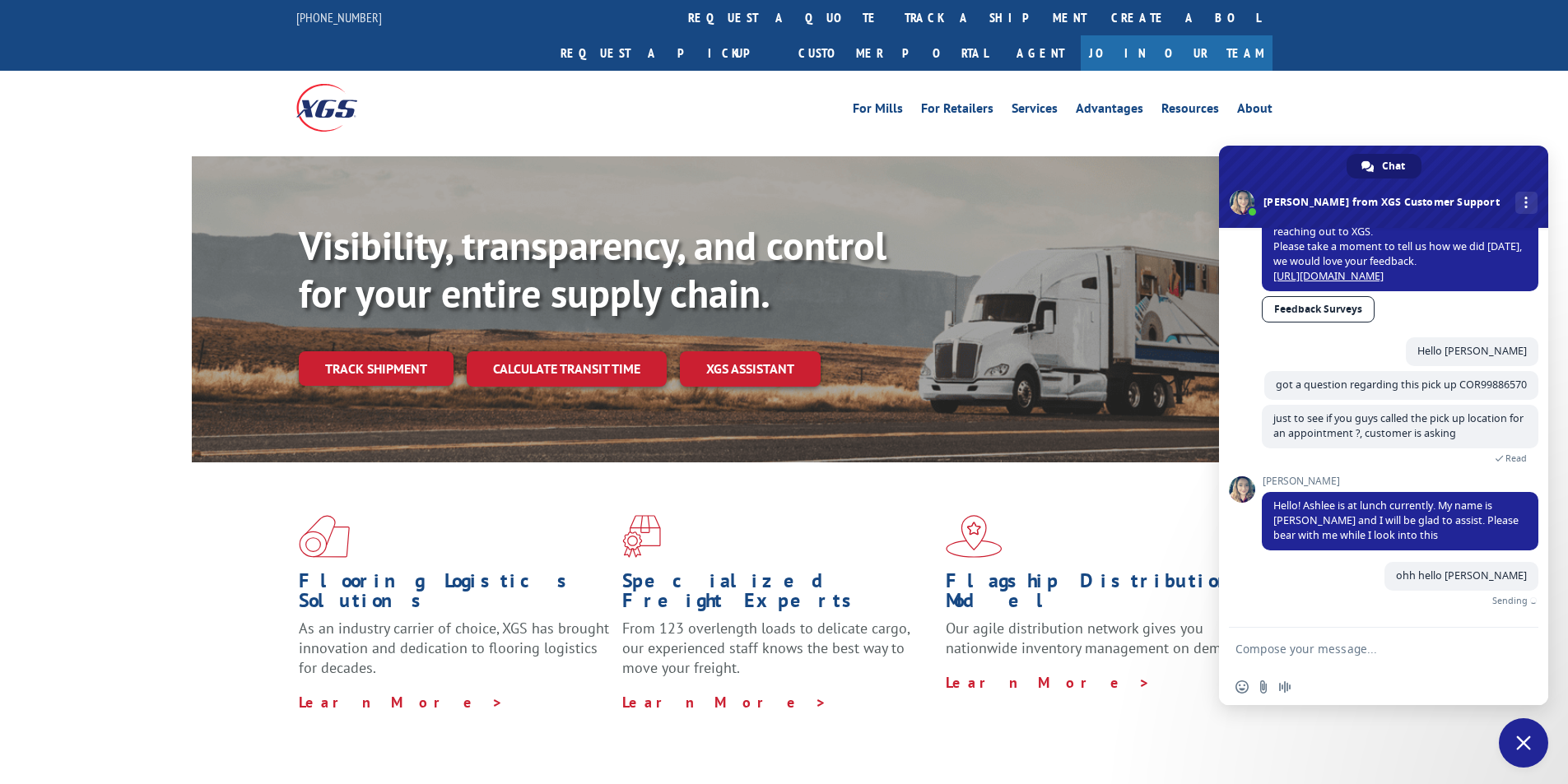
scroll to position [1434, 0]
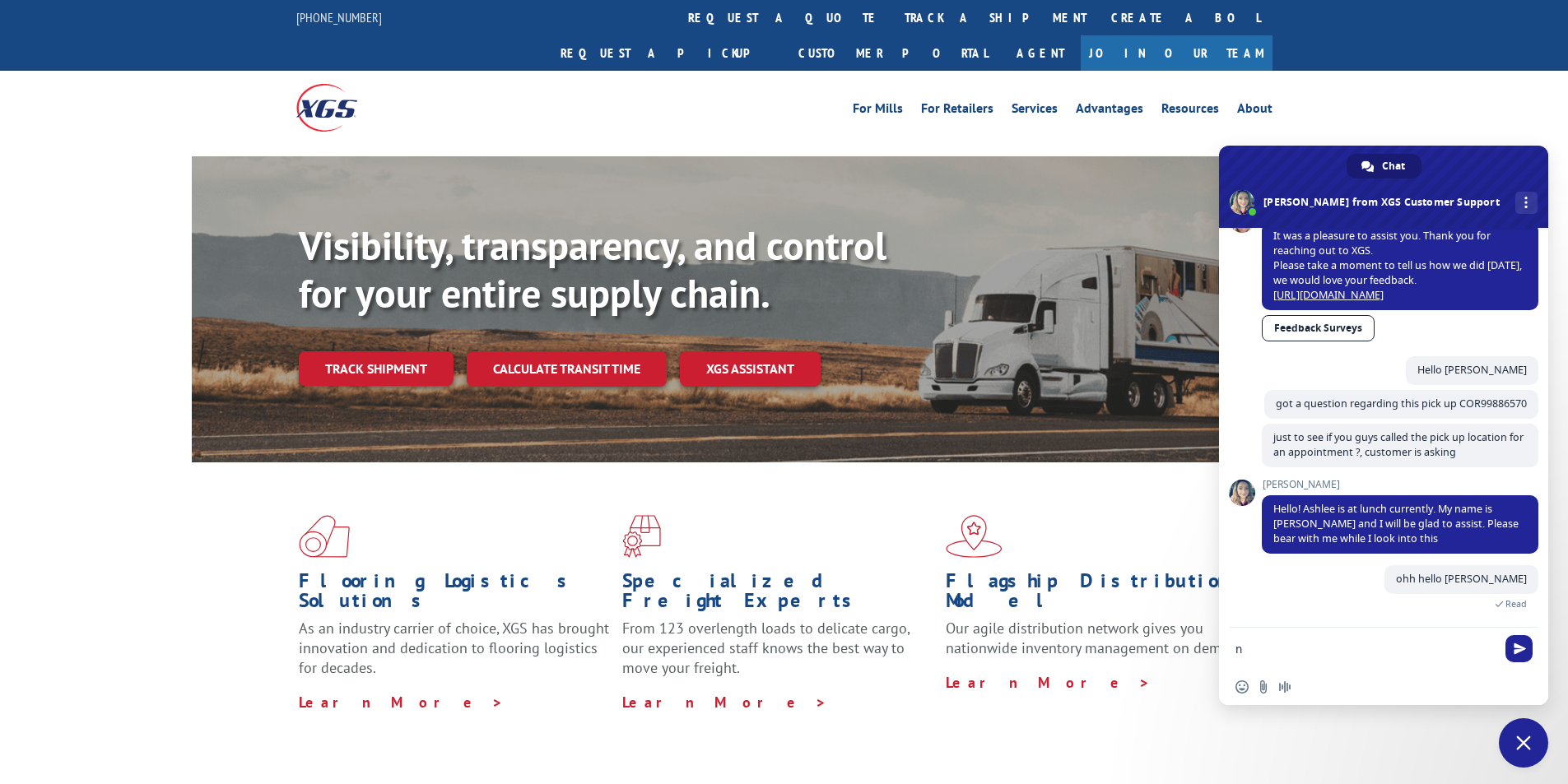
type textarea "np"
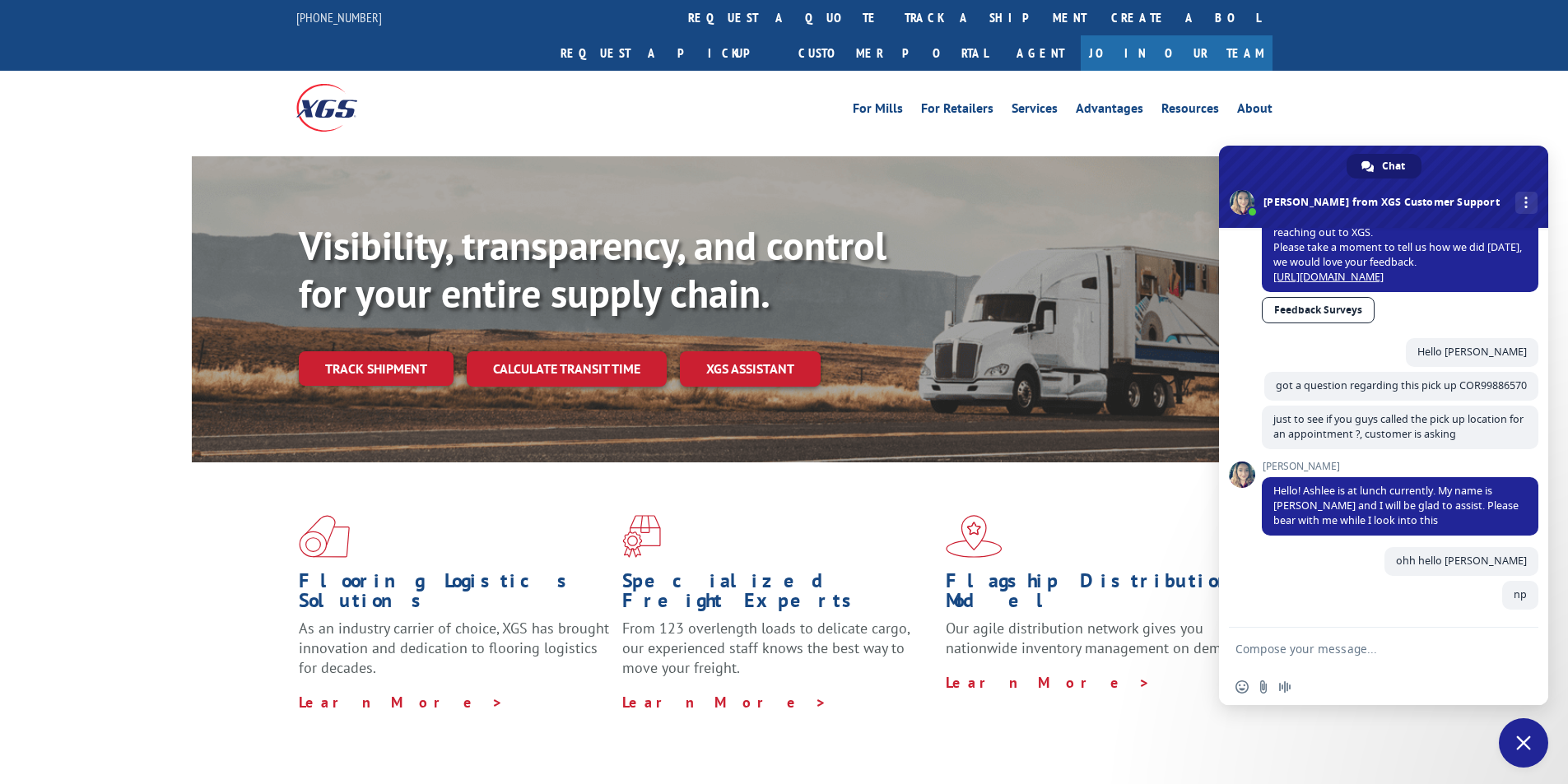
scroll to position [1468, 0]
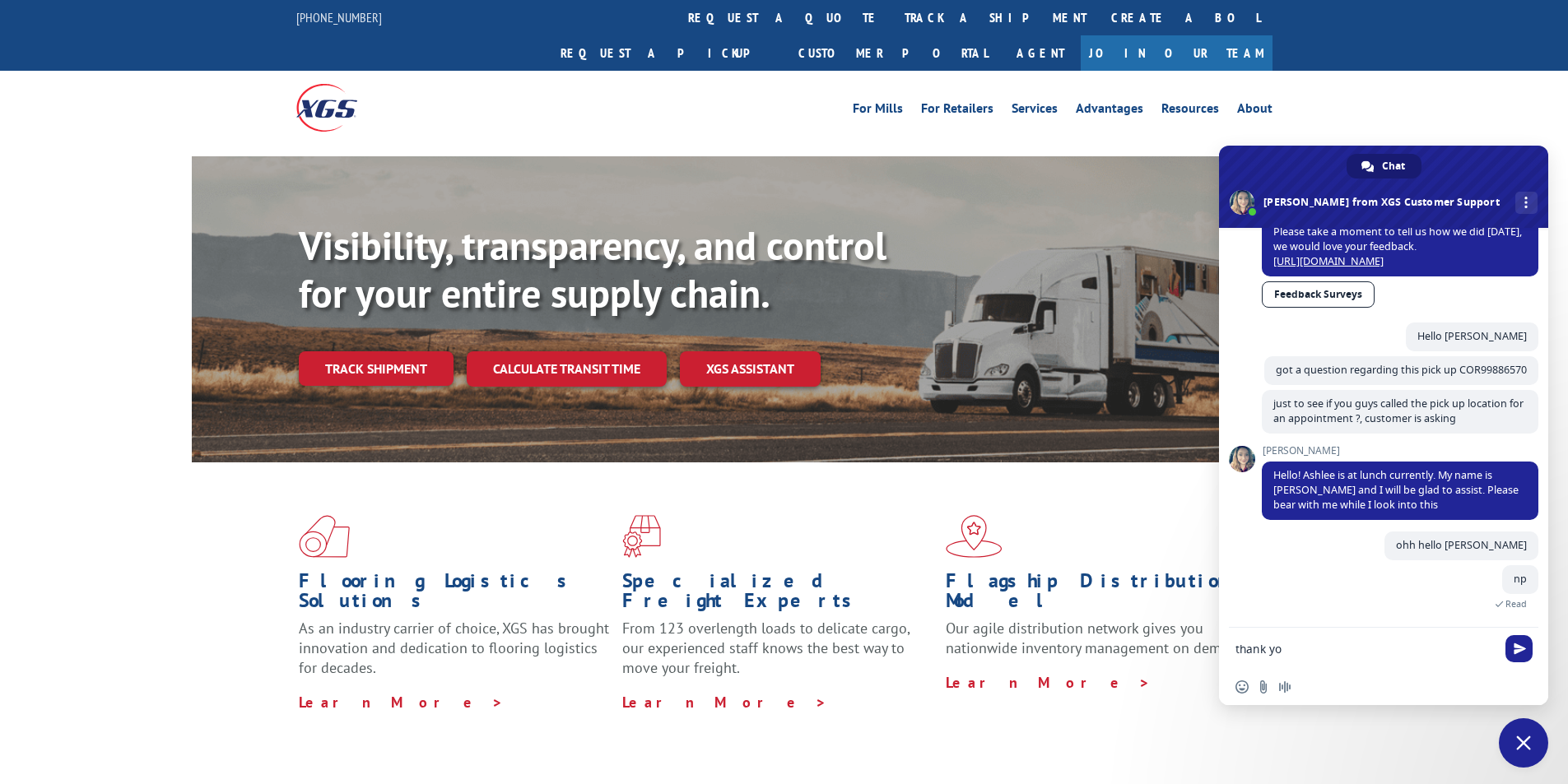
type textarea "thank you"
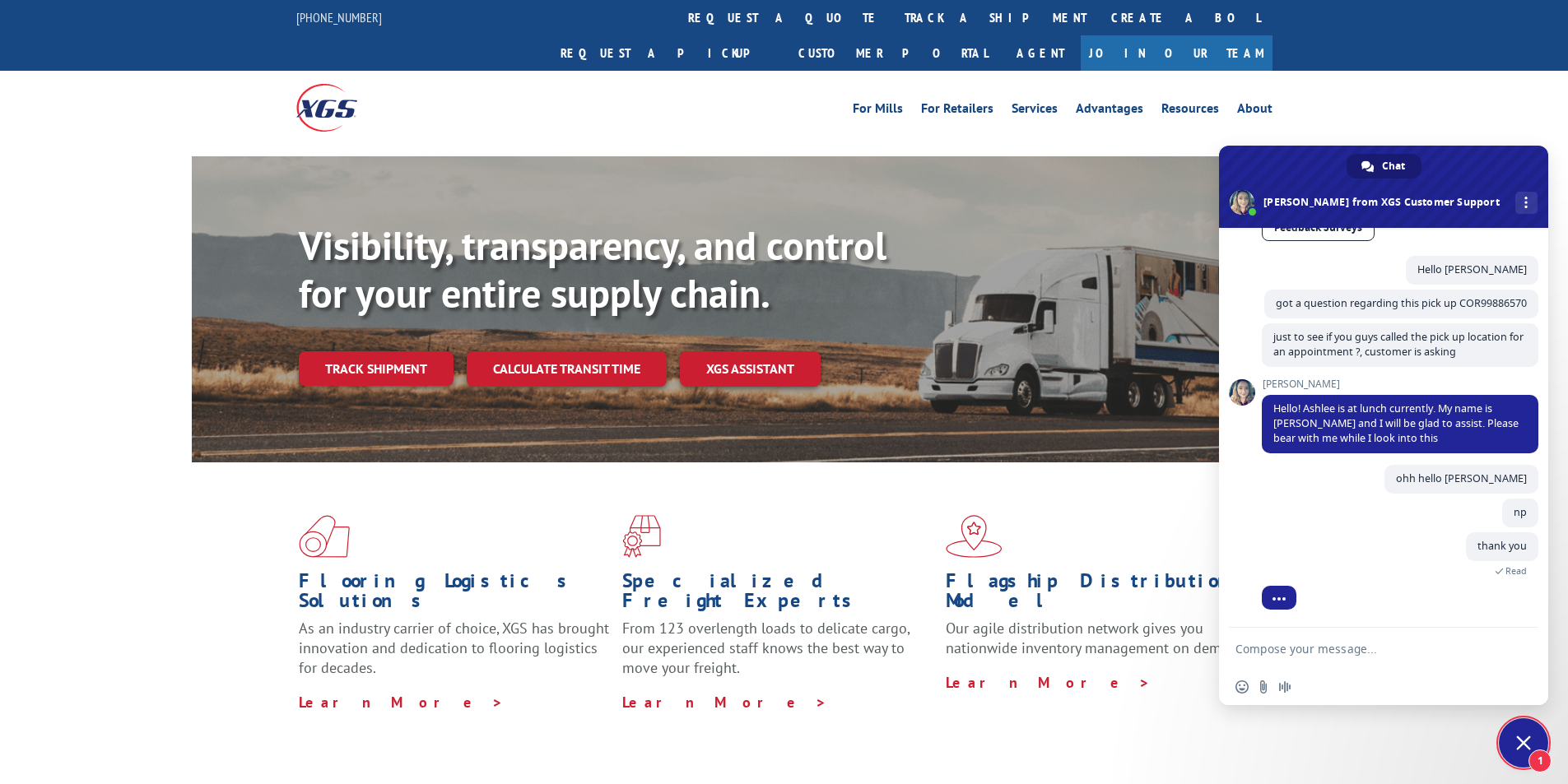
scroll to position [1618, 0]
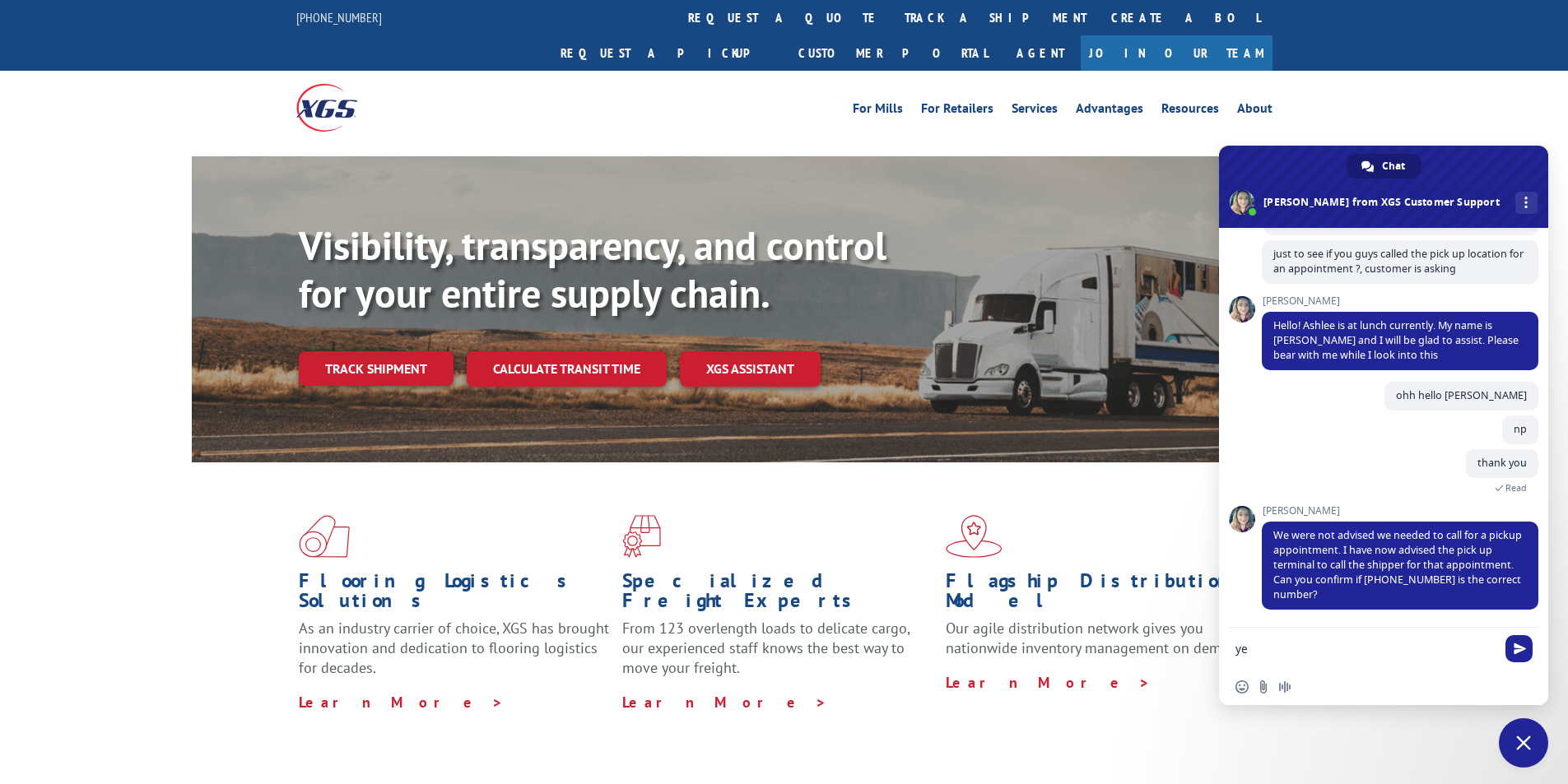
type textarea "yes"
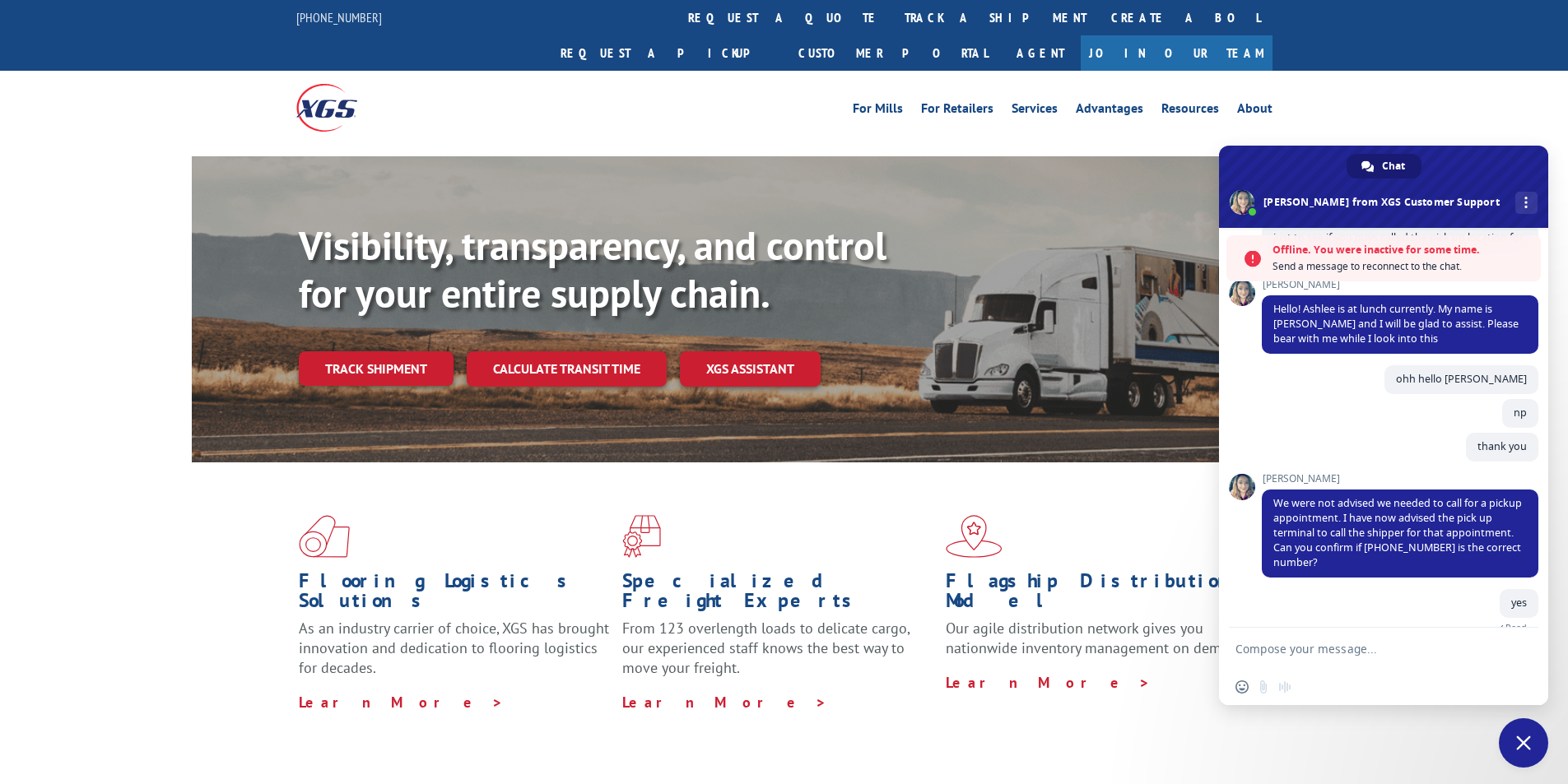
scroll to position [1730, 0]
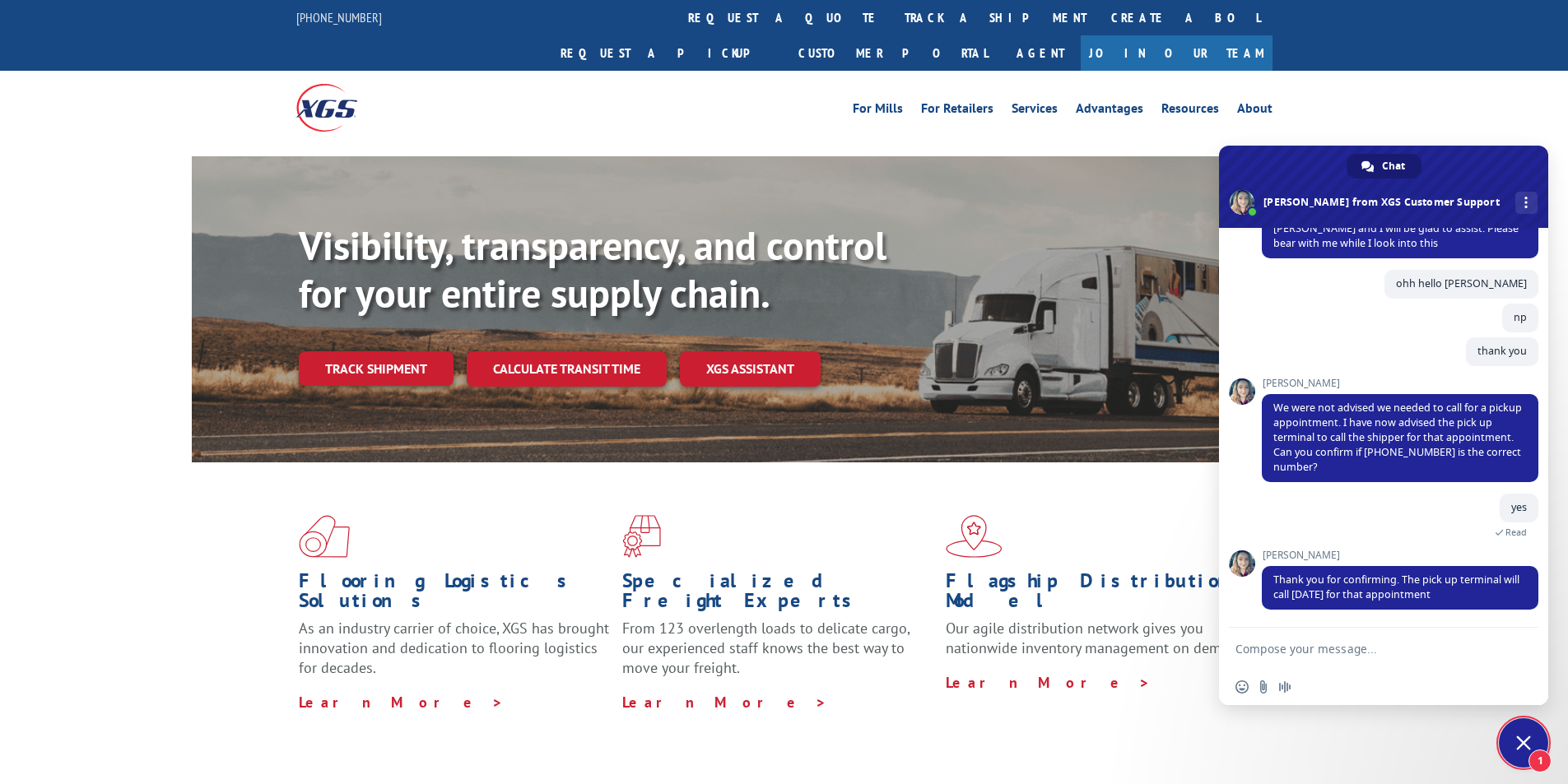
click at [1536, 748] on span "1" at bounding box center [1523, 742] width 49 height 49
